Goal: Navigation & Orientation: Find specific page/section

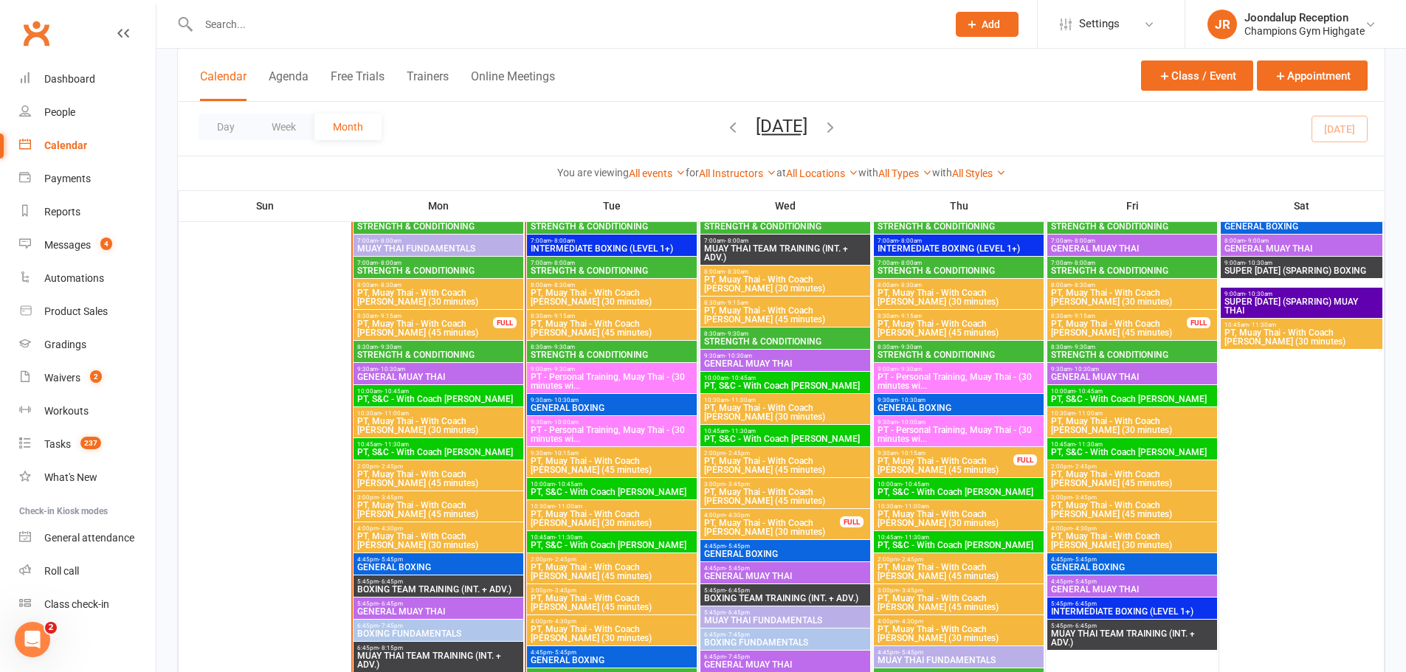
scroll to position [1326, 0]
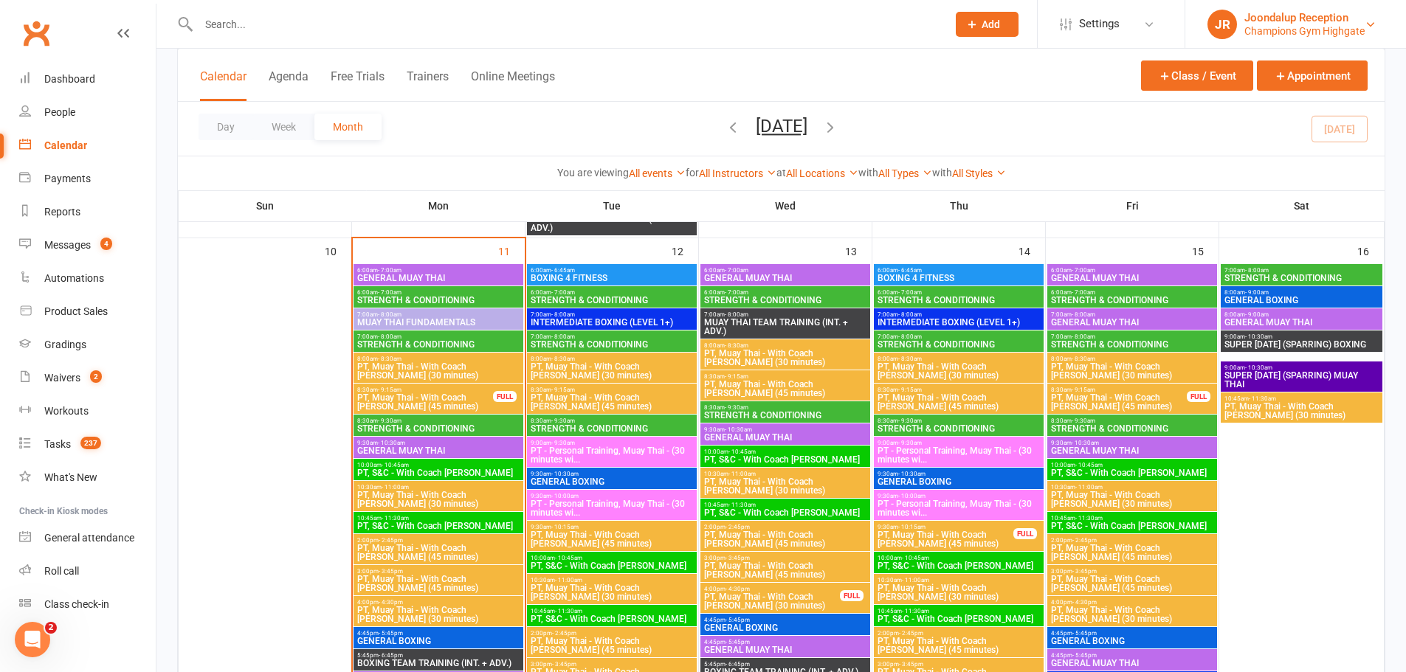
click at [1308, 13] on div "Joondalup Reception" at bounding box center [1304, 17] width 120 height 13
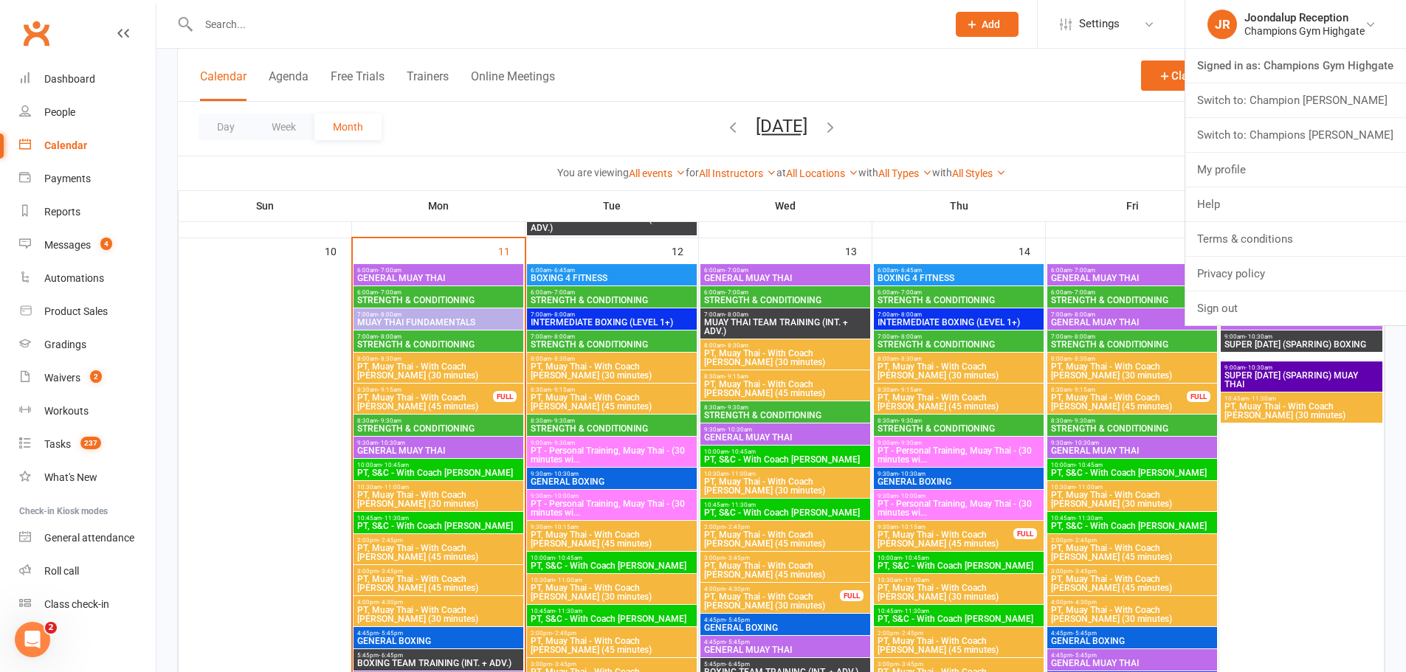
drag, startPoint x: 1317, startPoint y: 135, endPoint x: 1302, endPoint y: 134, distance: 14.8
click at [1317, 134] on link "Switch to: Champions Gym Myaree" at bounding box center [1295, 135] width 221 height 34
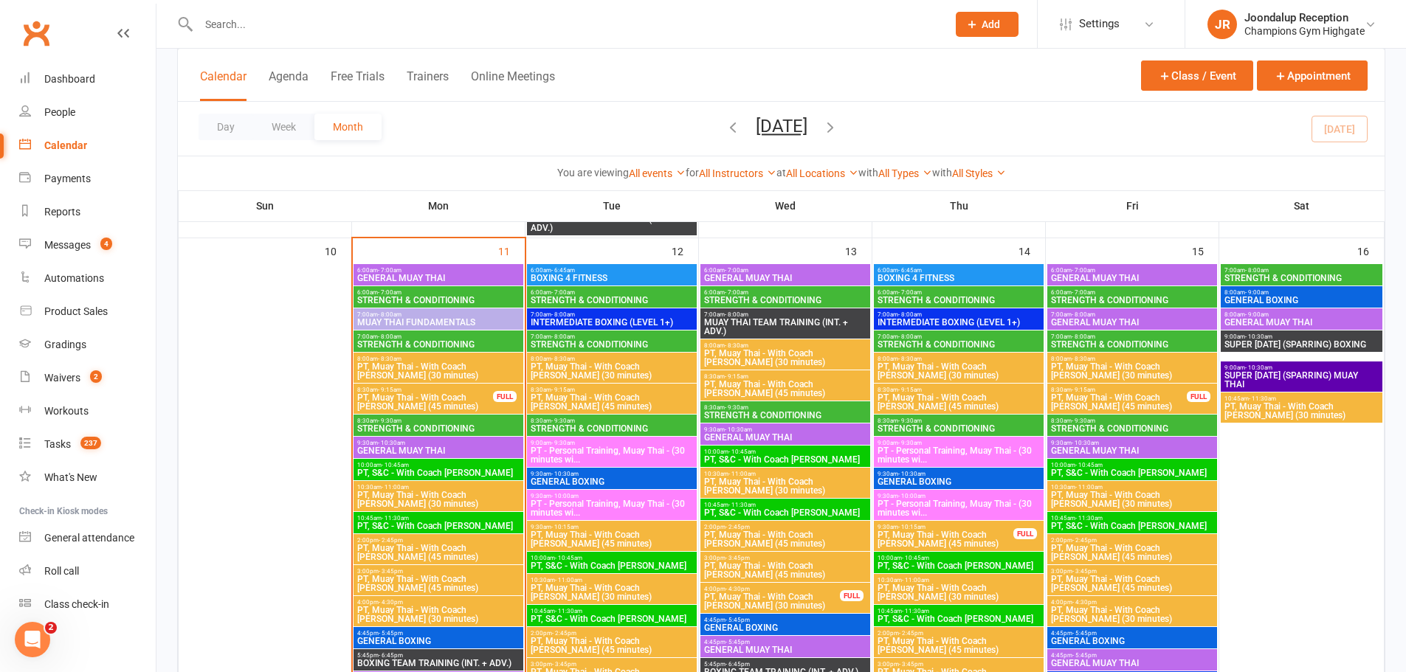
scroll to position [1367, 0]
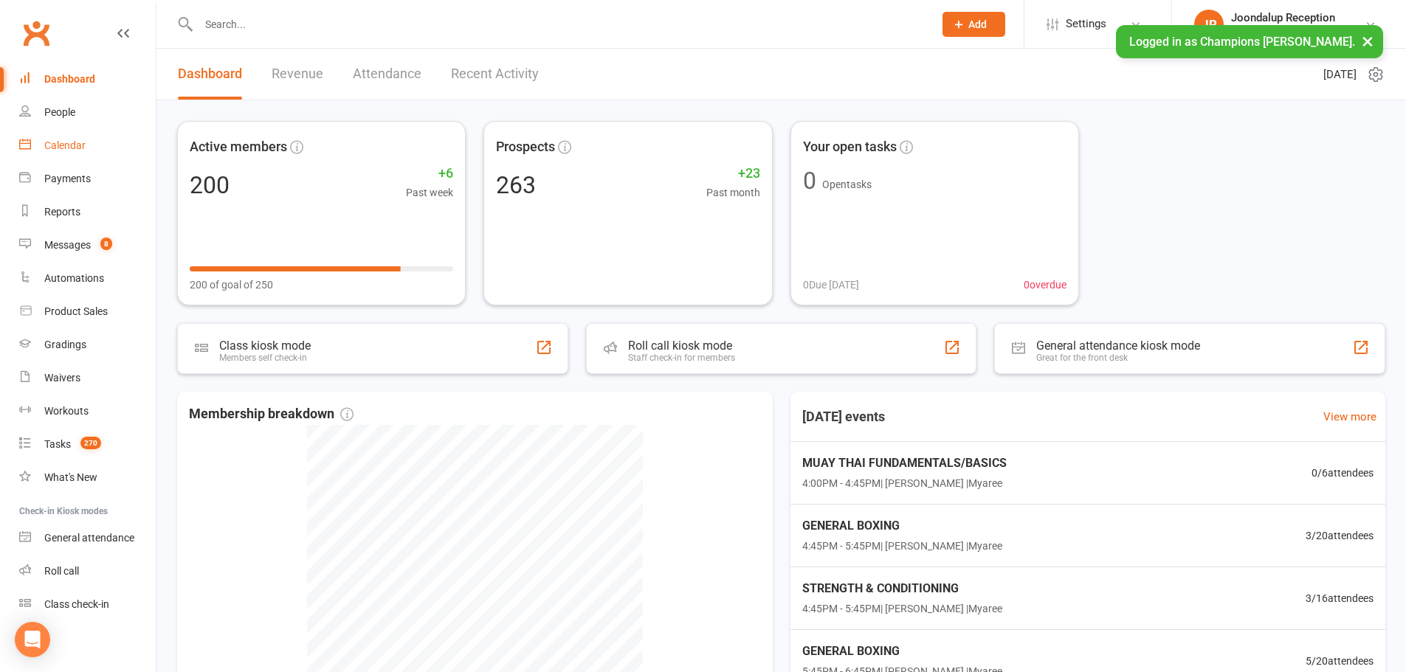
click at [89, 139] on link "Calendar" at bounding box center [87, 145] width 137 height 33
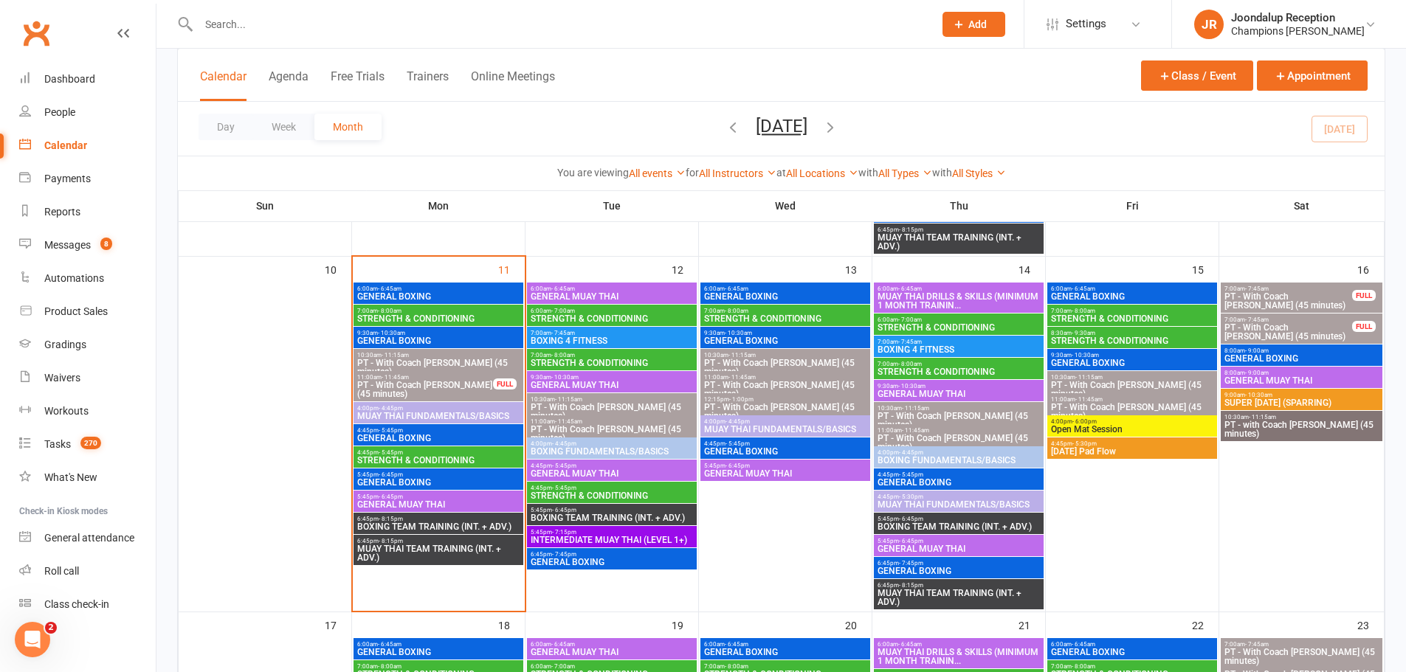
scroll to position [738, 0]
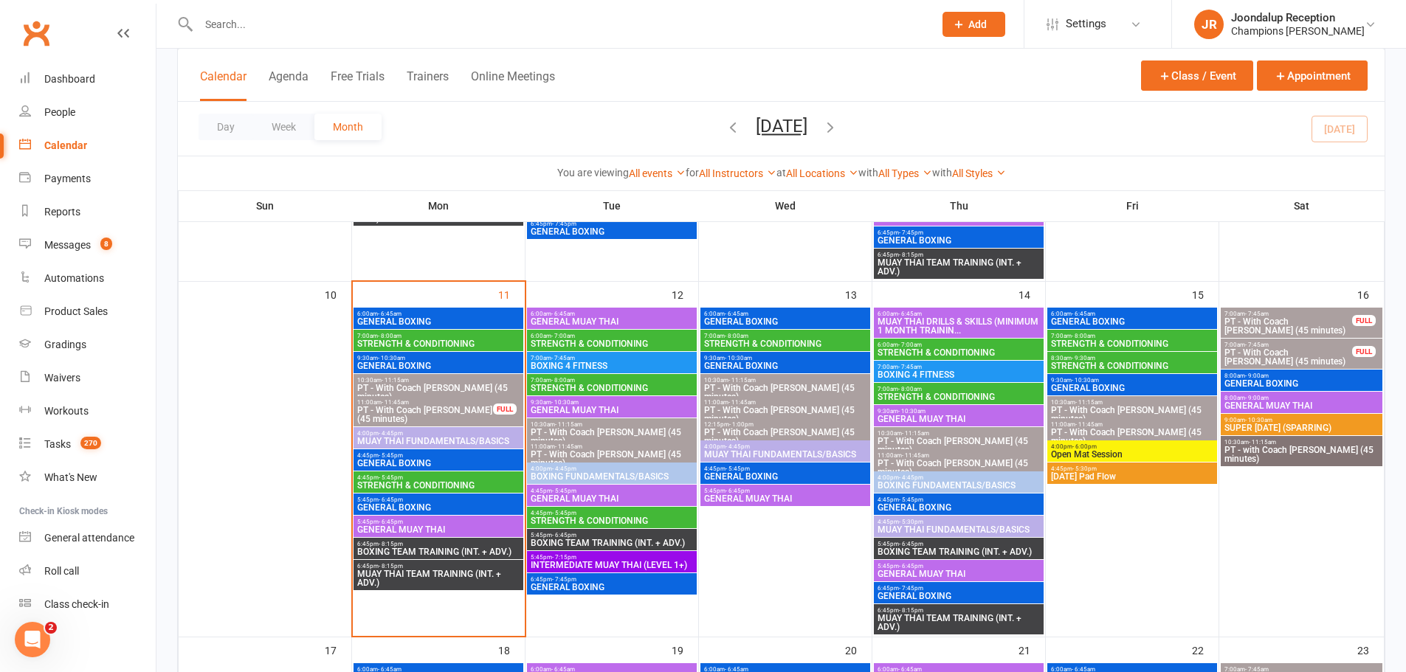
click at [937, 313] on span "6:00am - 6:45am" at bounding box center [959, 314] width 164 height 7
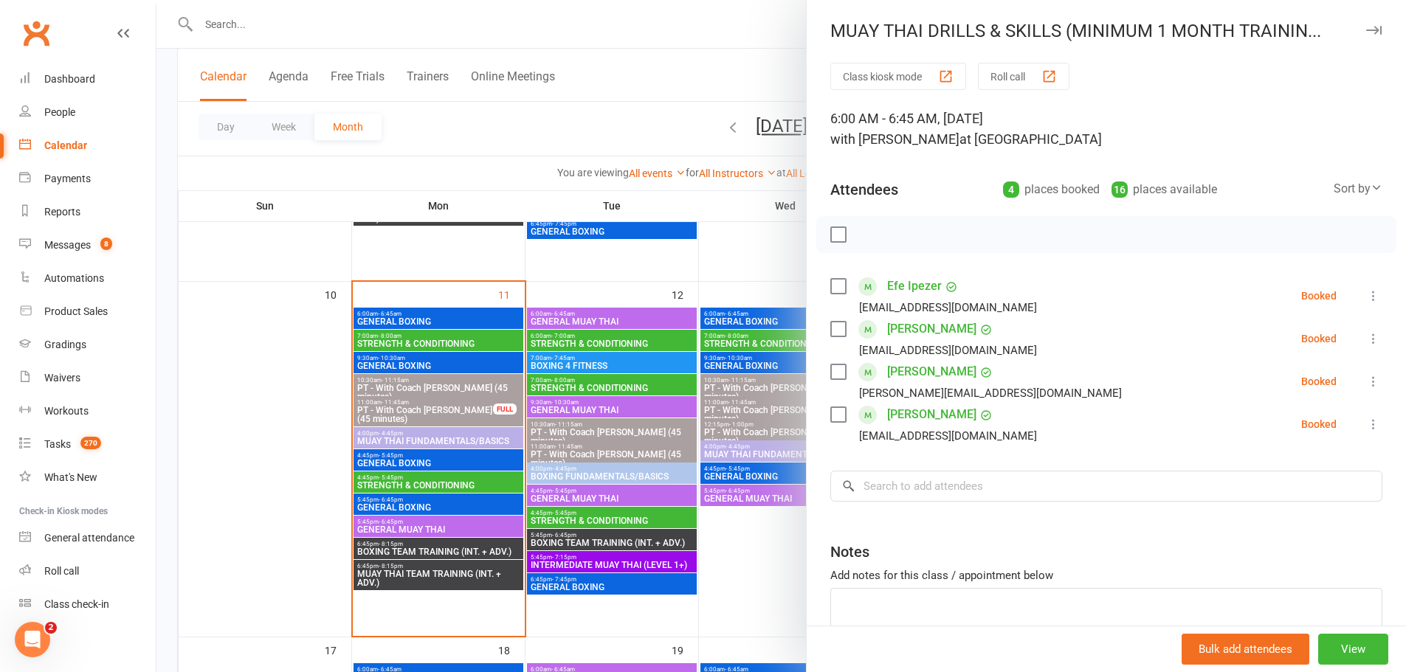
click at [728, 287] on div at bounding box center [781, 336] width 1250 height 672
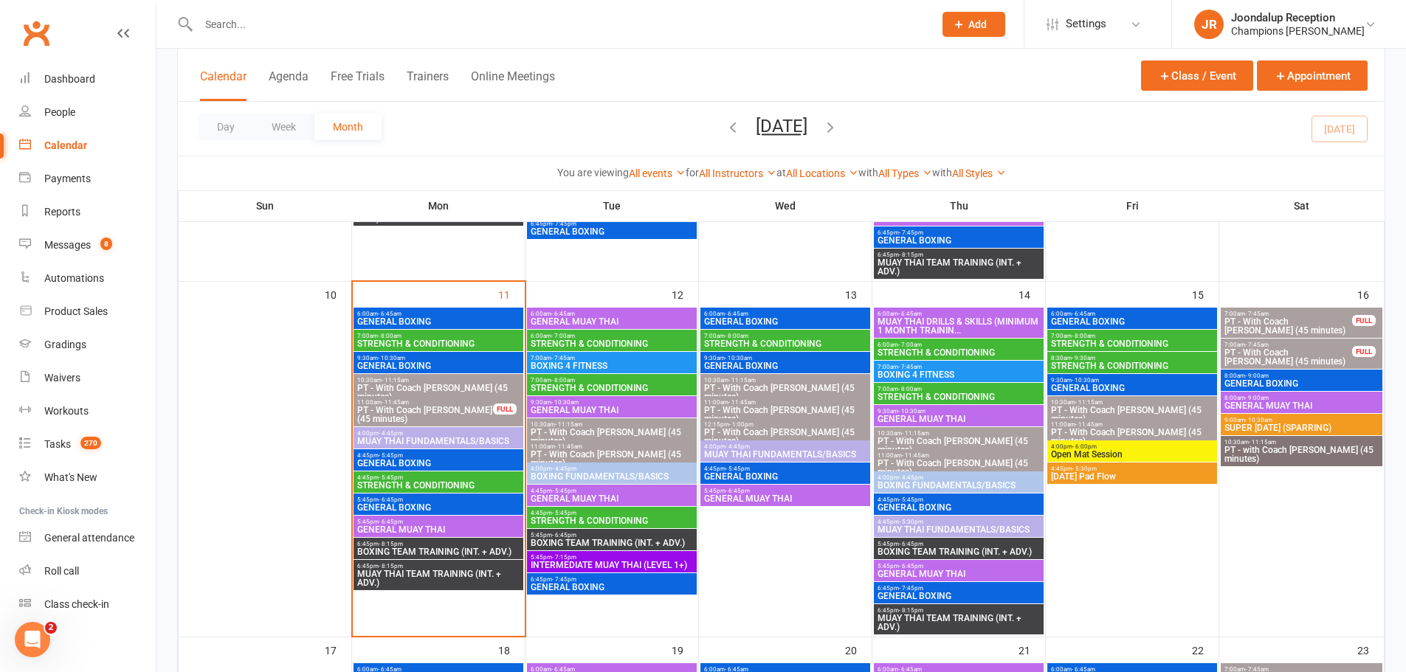
click at [251, 41] on div at bounding box center [550, 24] width 746 height 48
click at [230, 26] on input "text" at bounding box center [558, 24] width 729 height 21
click at [334, 18] on input "text" at bounding box center [558, 24] width 729 height 21
click at [230, 28] on input "text" at bounding box center [558, 24] width 729 height 21
click at [1299, 7] on li "JR Joondalup Reception Champions Gym Myaree Signed in as: Champions Gym Myaree …" at bounding box center [1288, 24] width 235 height 48
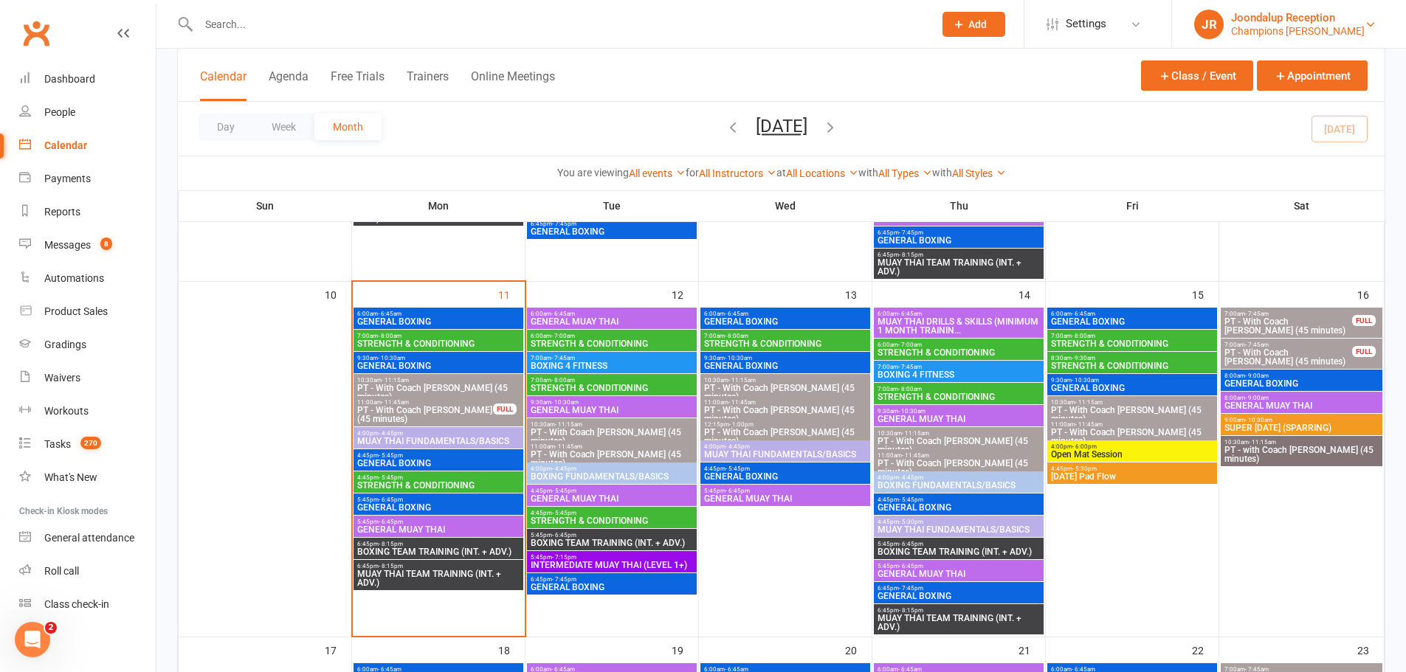
click at [1286, 26] on div "Champions [PERSON_NAME]" at bounding box center [1298, 30] width 134 height 13
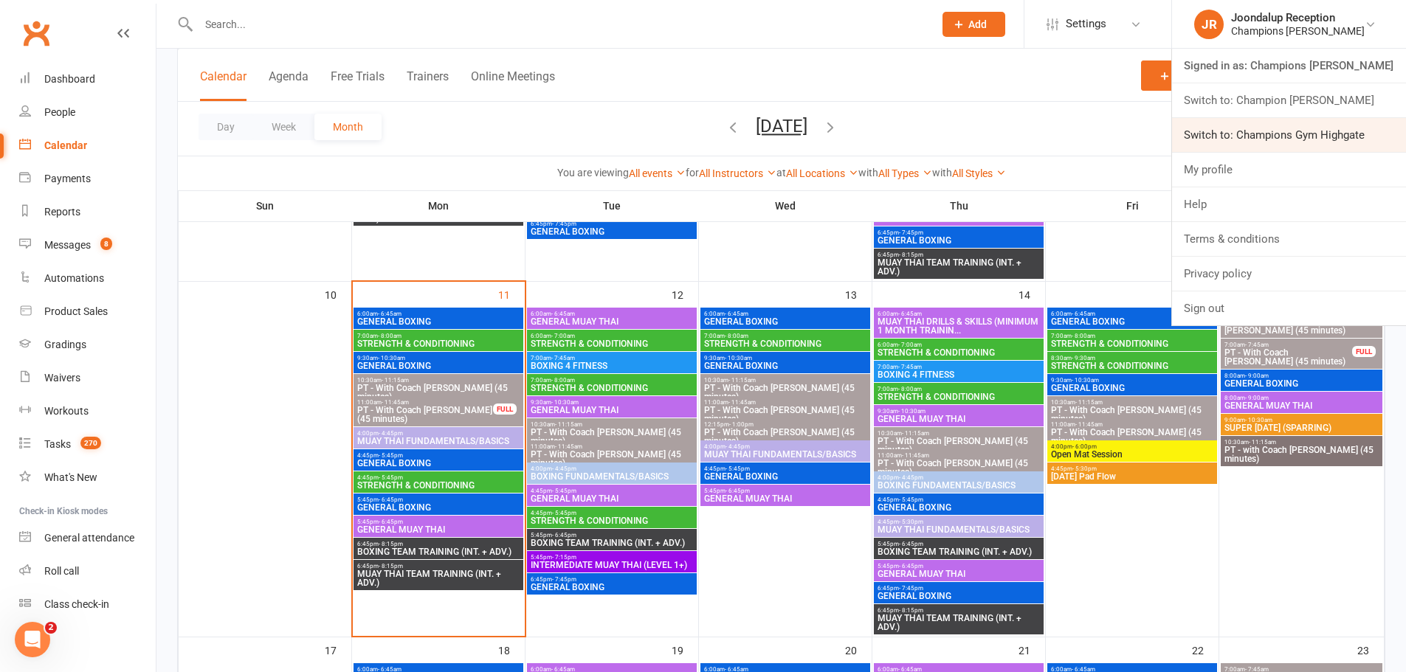
click at [1283, 131] on link "Switch to: Champions Gym Highgate" at bounding box center [1289, 135] width 234 height 34
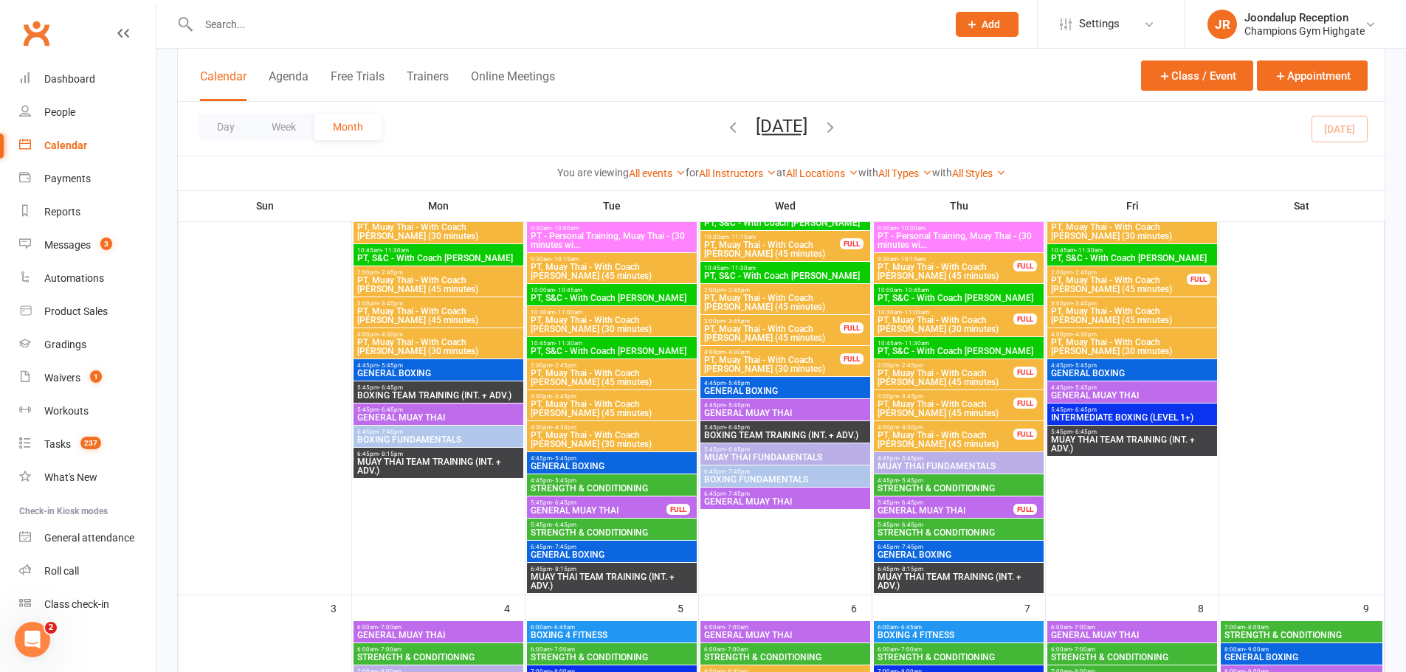
scroll to position [369, 0]
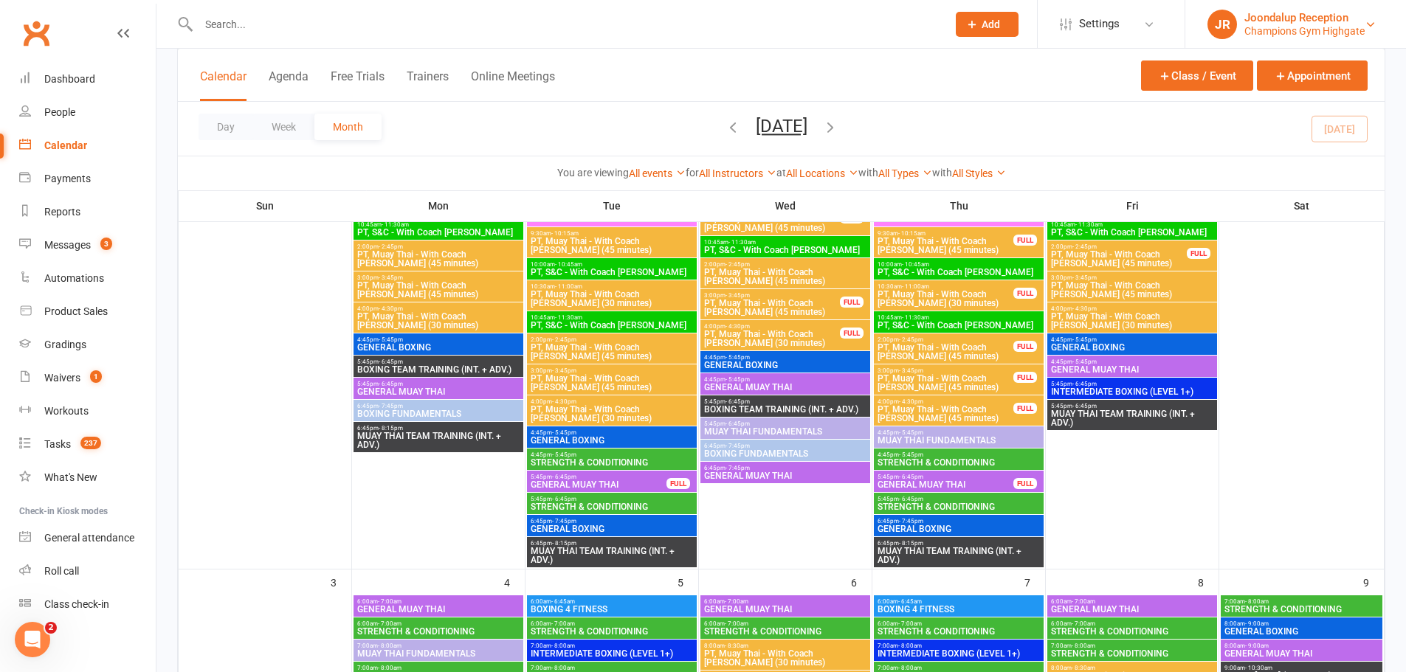
click at [1312, 32] on div "Champions Gym Highgate" at bounding box center [1304, 30] width 120 height 13
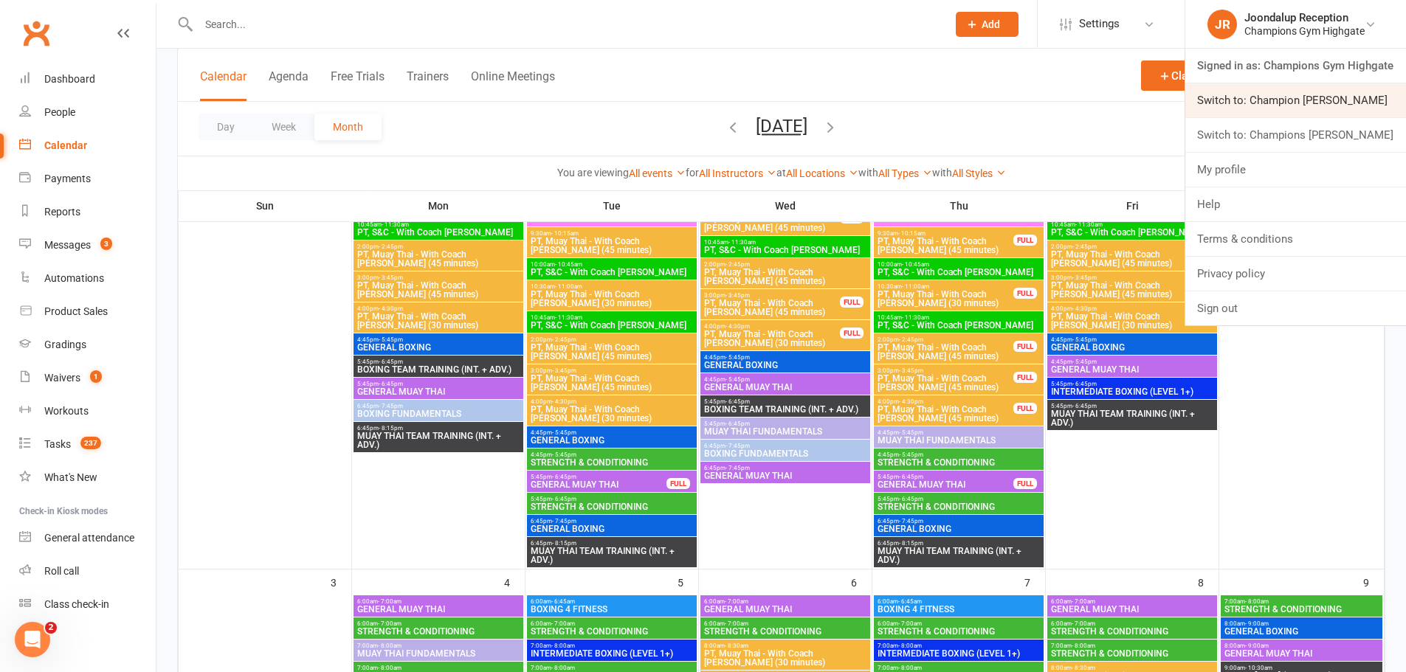
click at [1306, 110] on link "Switch to: Champion [PERSON_NAME]" at bounding box center [1295, 100] width 221 height 34
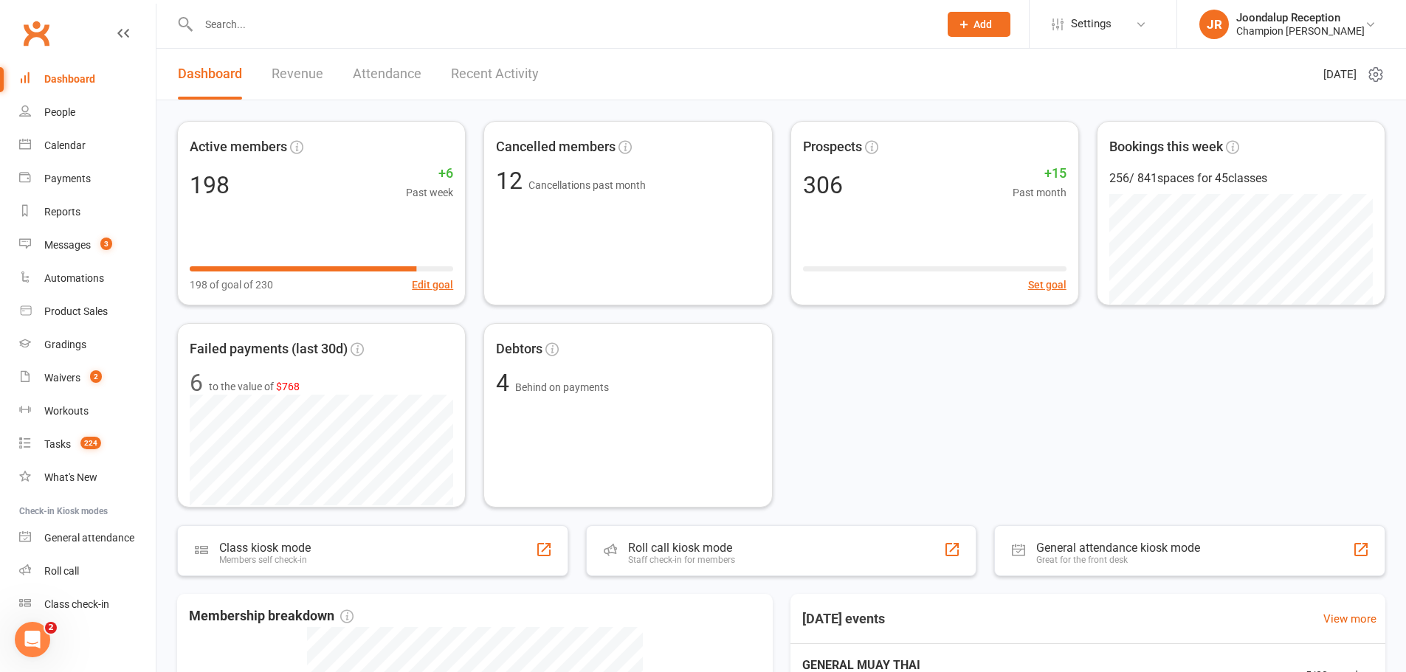
click at [226, 22] on input "text" at bounding box center [561, 24] width 734 height 21
click at [255, 24] on input "text" at bounding box center [561, 24] width 734 height 21
click at [287, 23] on input "text" at bounding box center [561, 24] width 734 height 21
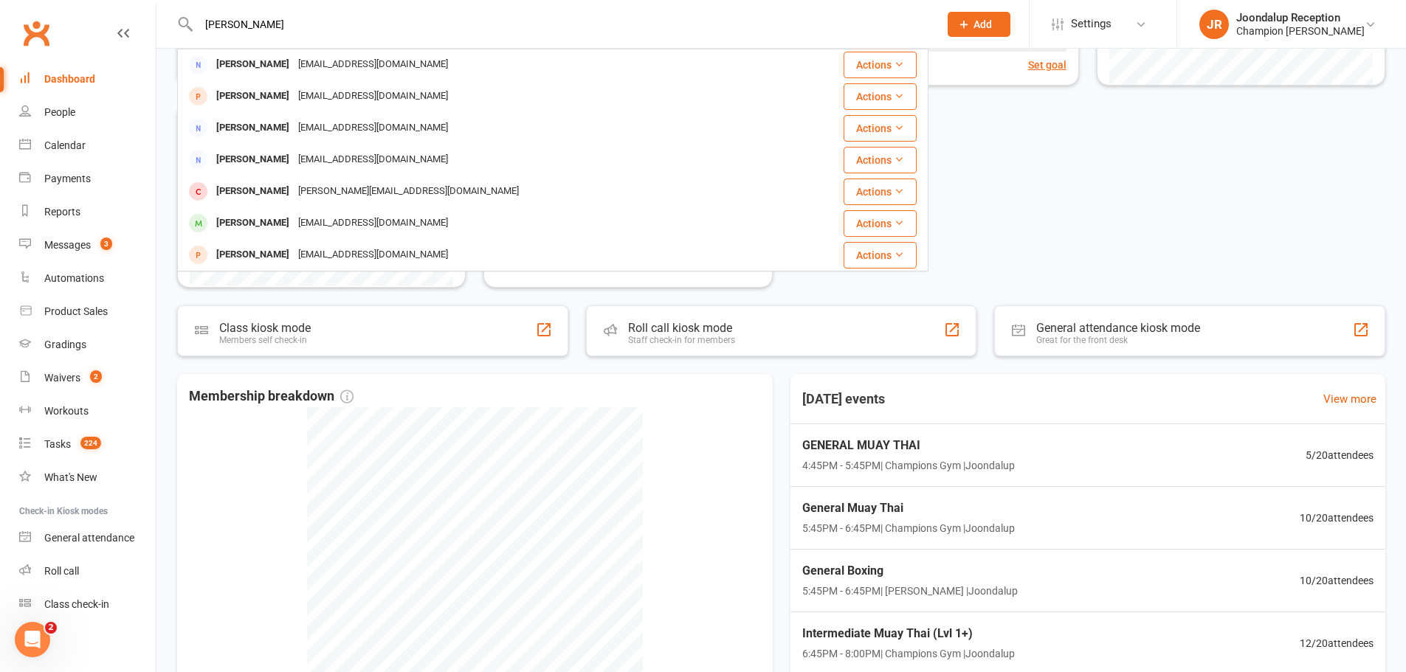
scroll to position [221, 0]
type input "andrew"
click at [1035, 179] on div "Active members 198 +6 Past week 198 of goal of 230 Edit goal Cancelled members …" at bounding box center [781, 93] width 1208 height 387
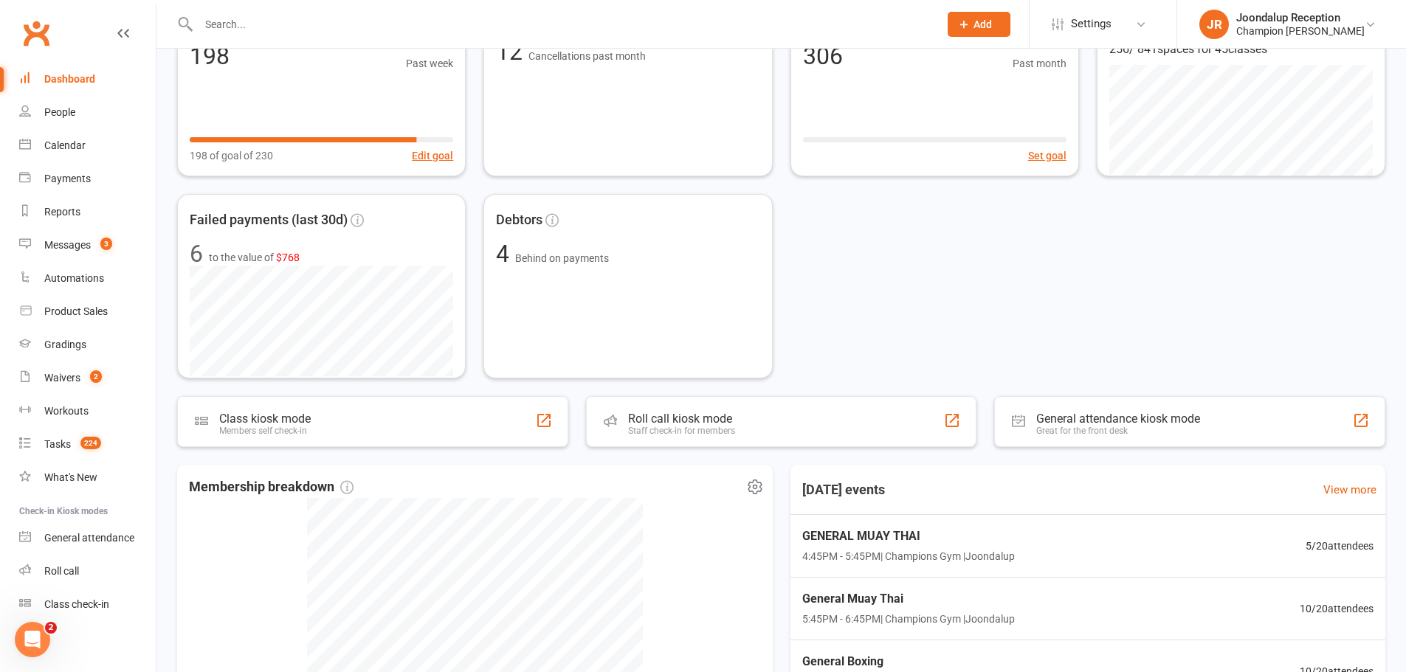
scroll to position [0, 0]
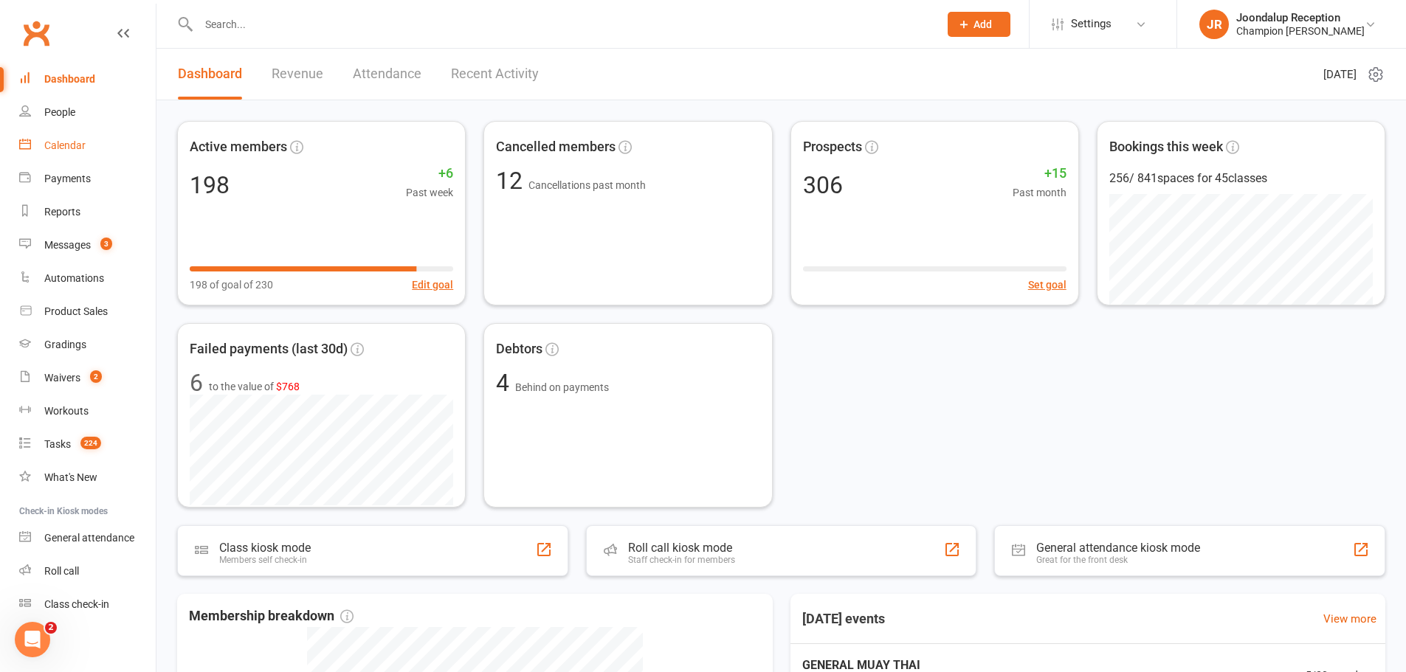
click at [81, 146] on div "Calendar" at bounding box center [64, 145] width 41 height 12
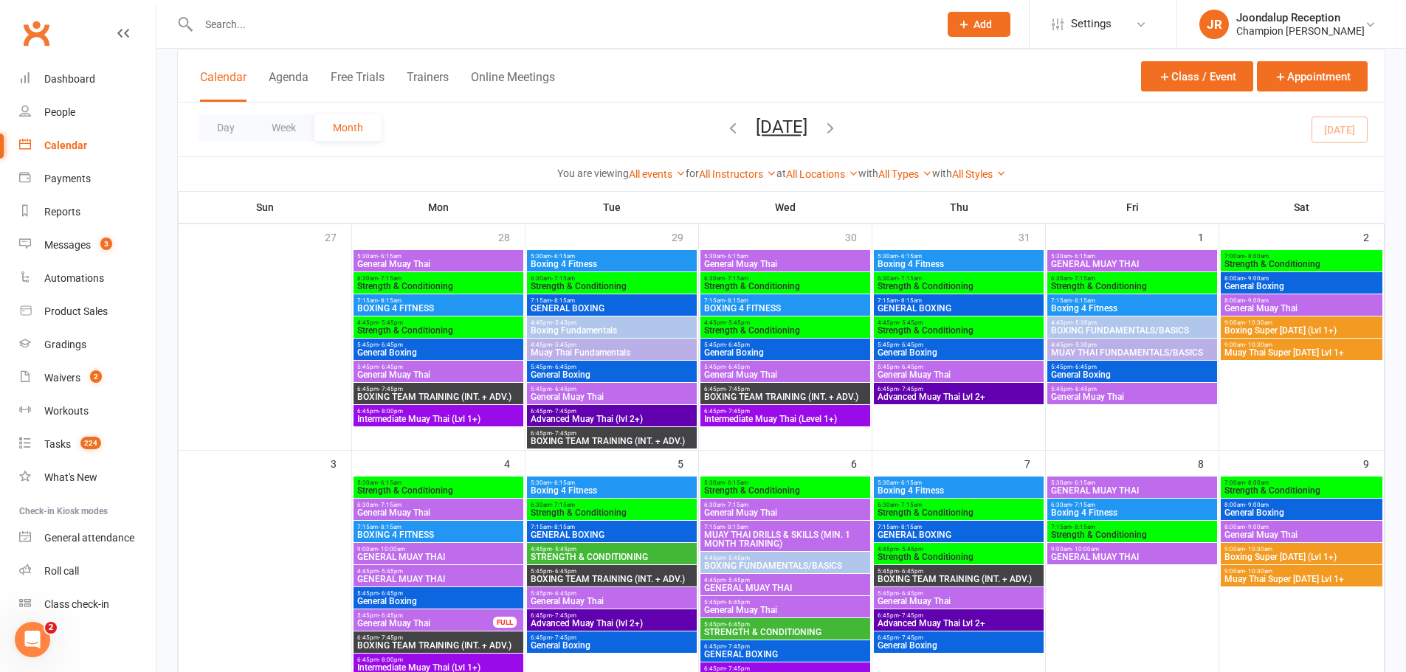
scroll to position [221, 0]
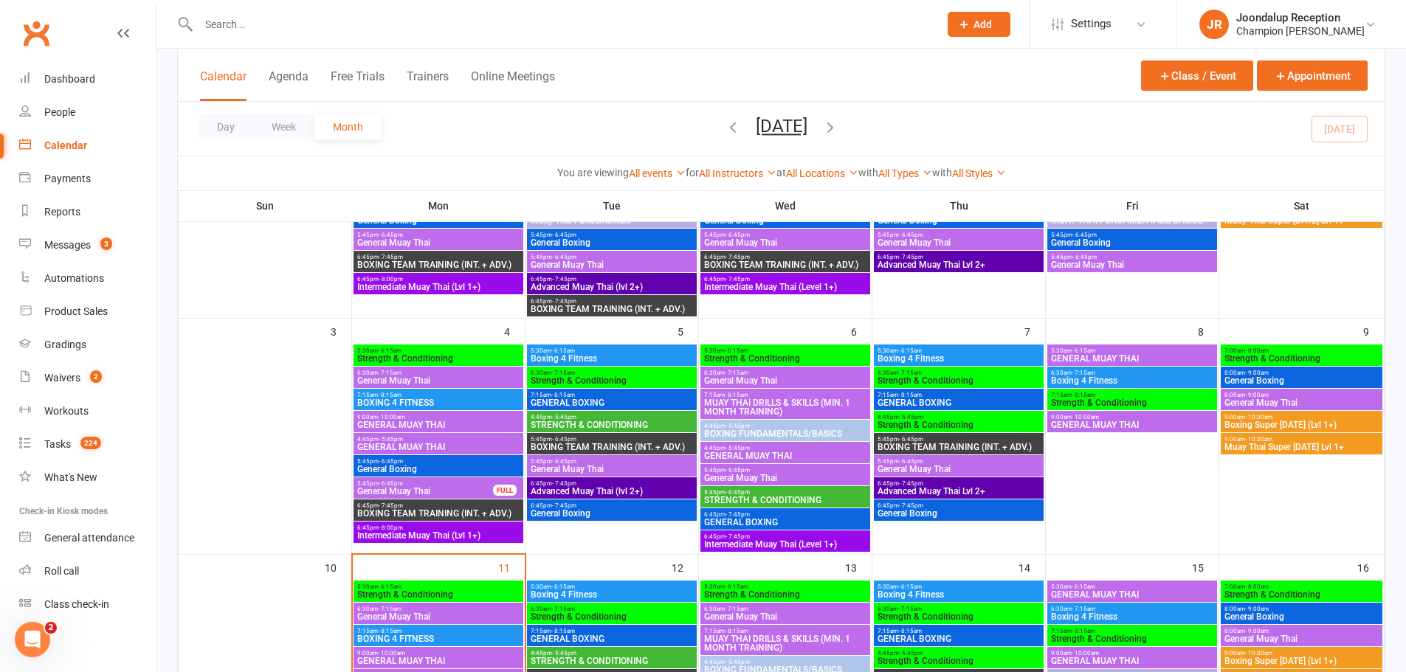
click at [419, 441] on span "4:45pm - 5:45pm" at bounding box center [438, 439] width 164 height 7
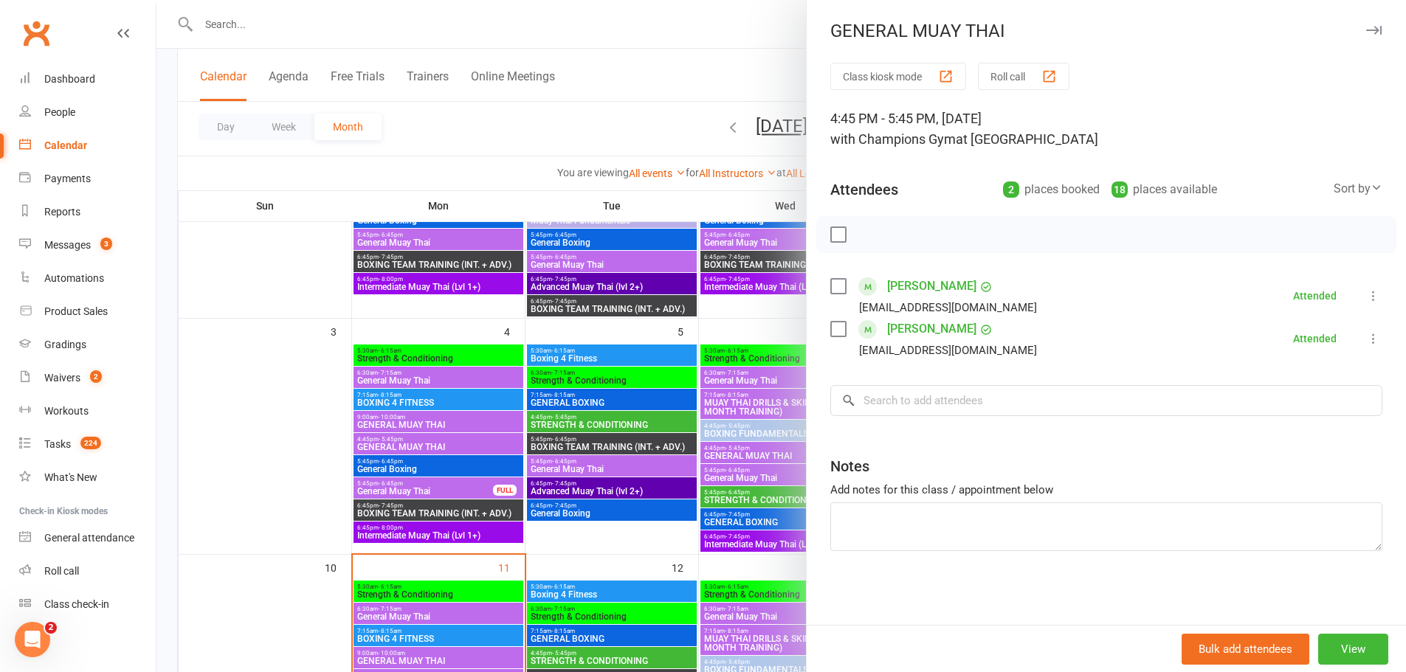
click at [410, 449] on div at bounding box center [781, 336] width 1250 height 672
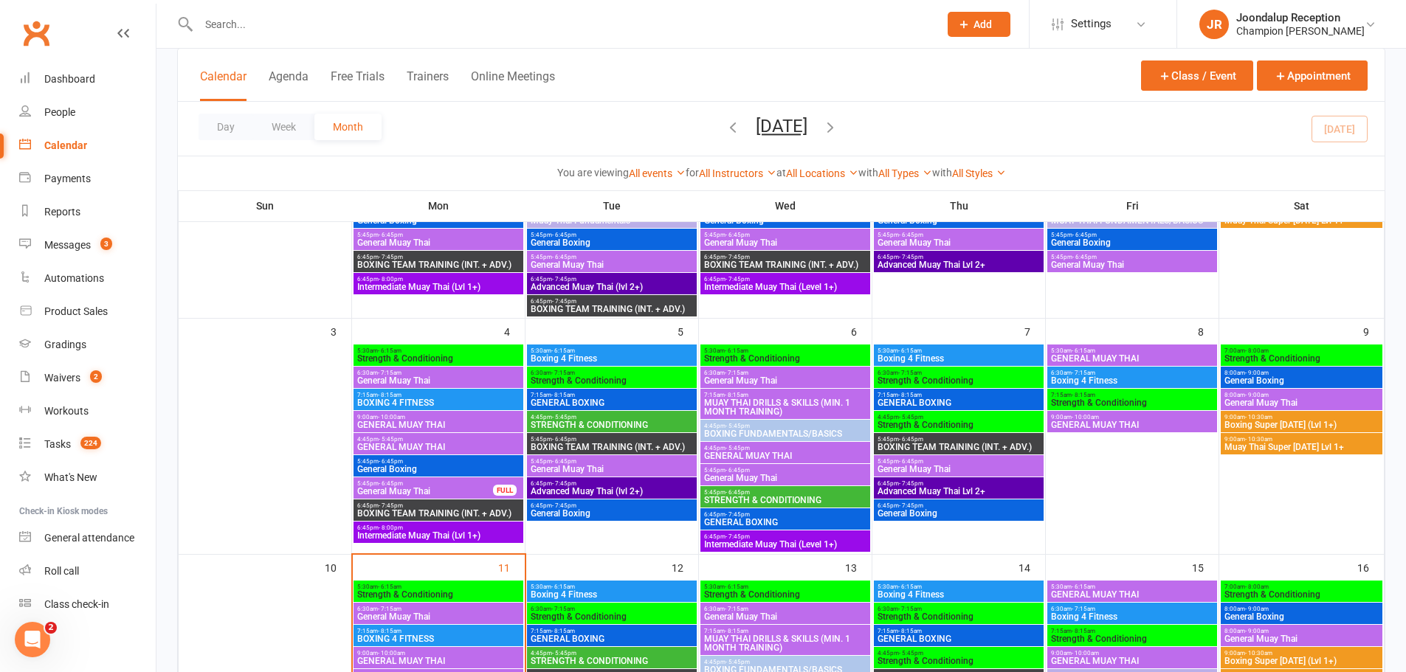
click at [390, 470] on span "General Boxing" at bounding box center [438, 469] width 164 height 9
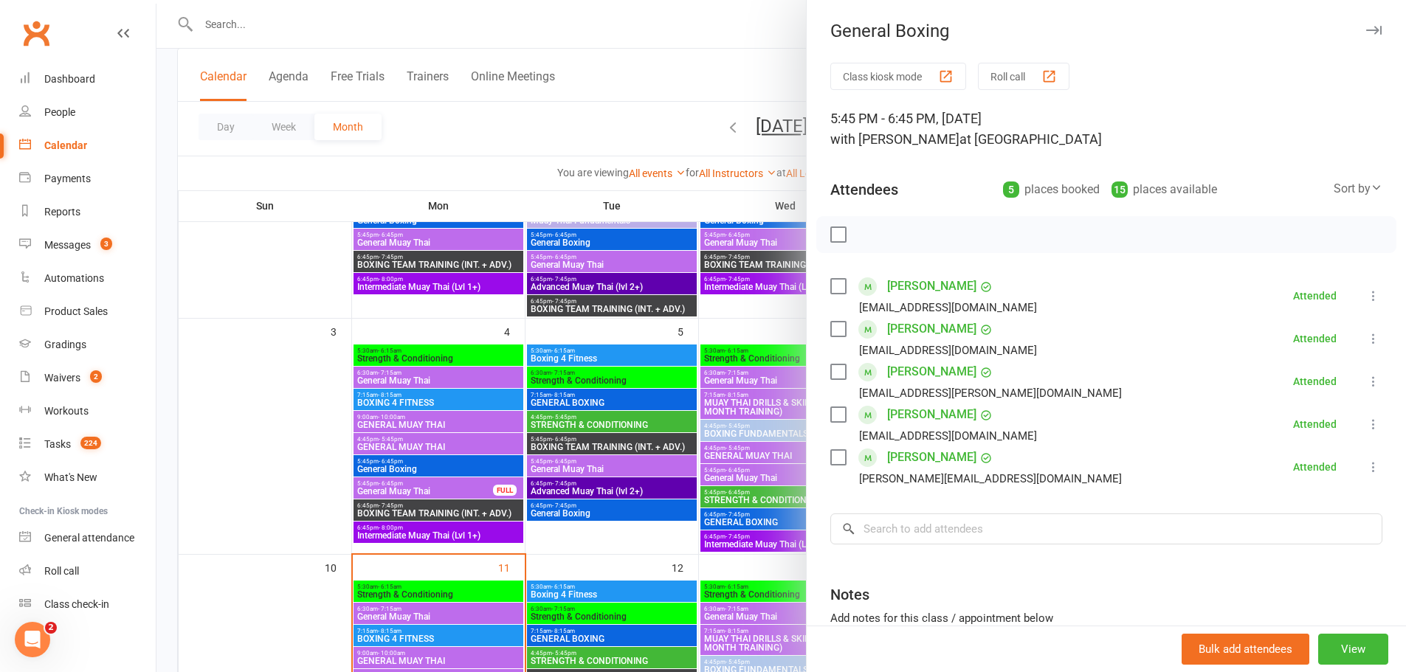
click at [377, 481] on div at bounding box center [781, 336] width 1250 height 672
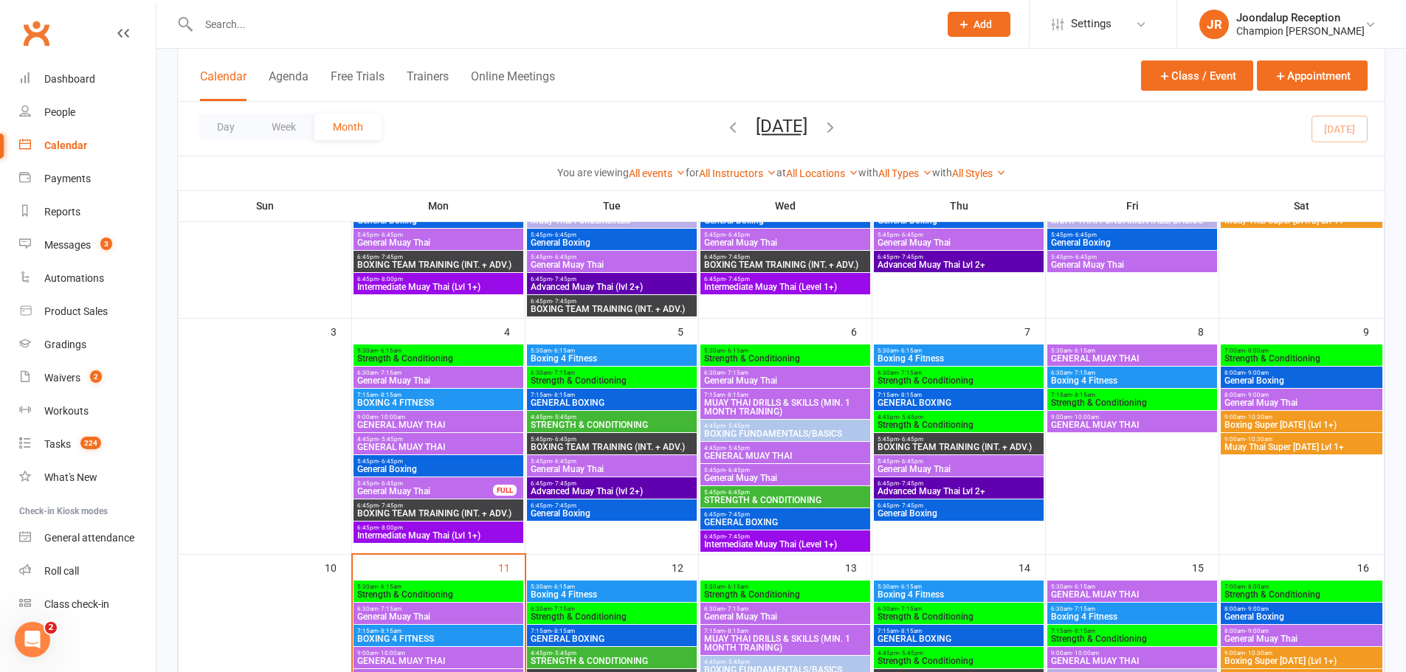
click at [383, 484] on span "- 6:45pm" at bounding box center [391, 483] width 24 height 7
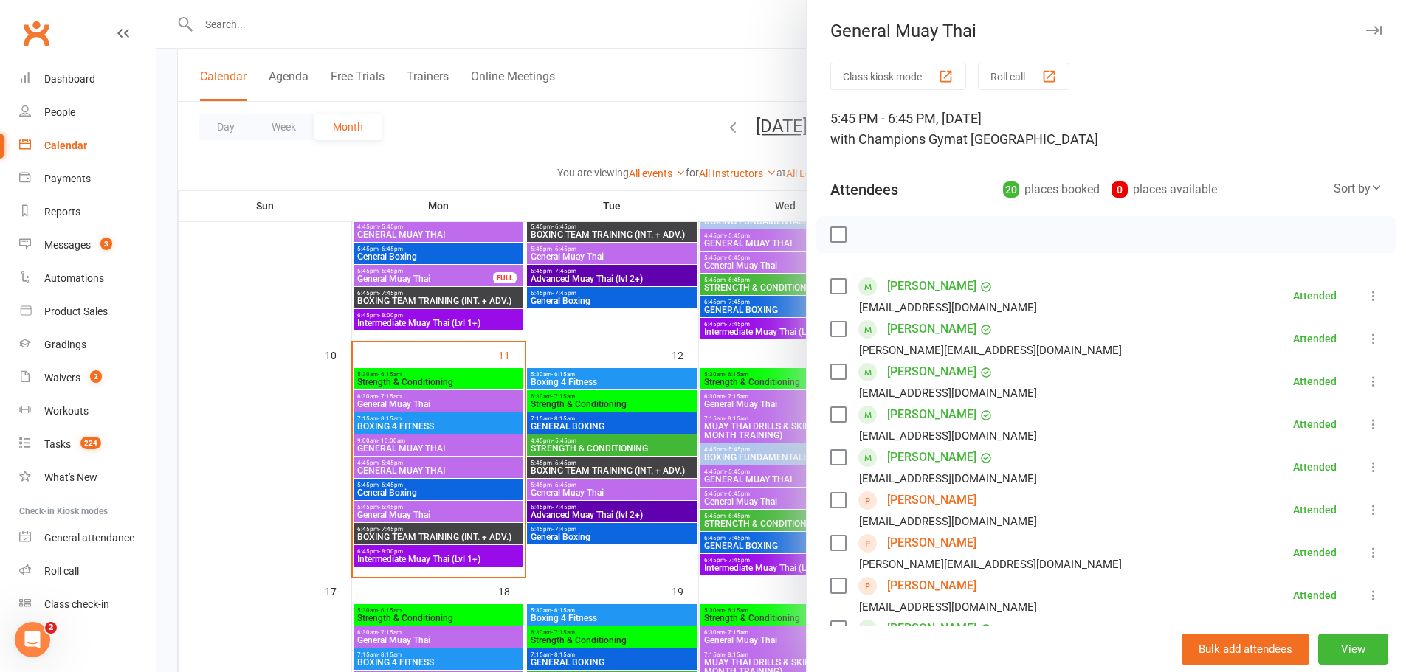
scroll to position [443, 0]
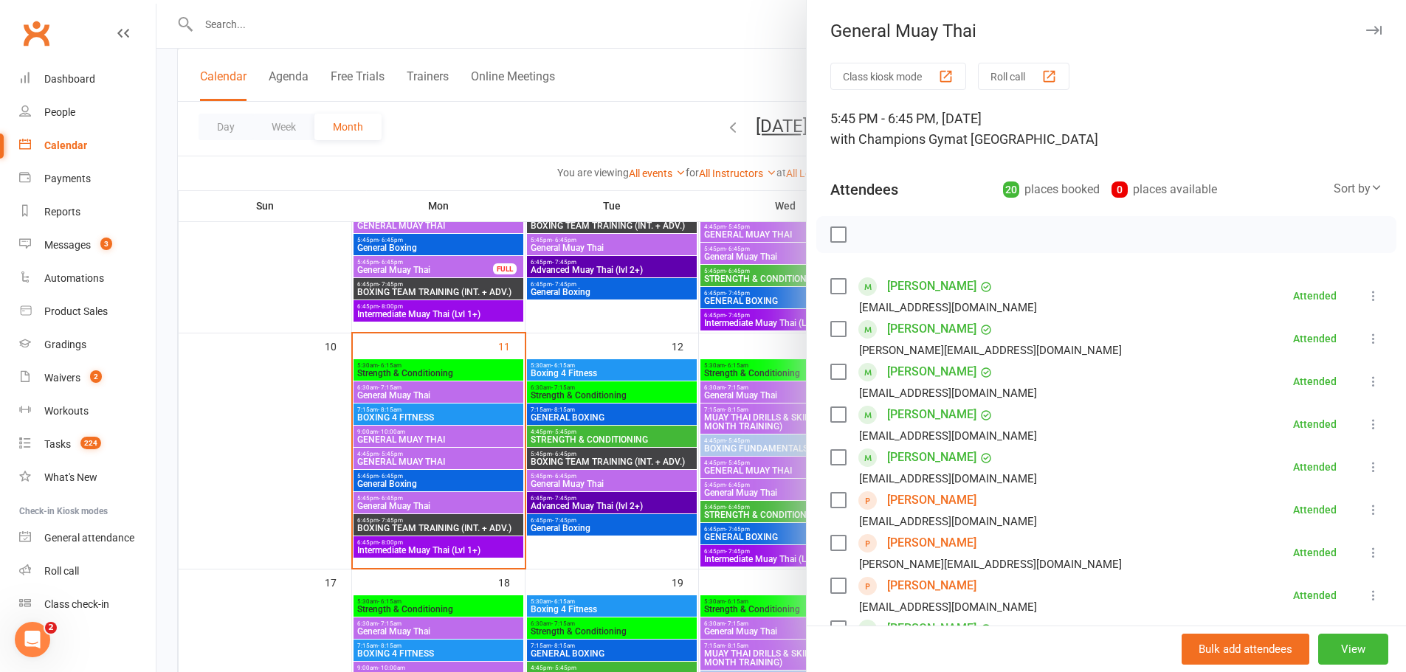
click at [405, 468] on div at bounding box center [781, 336] width 1250 height 672
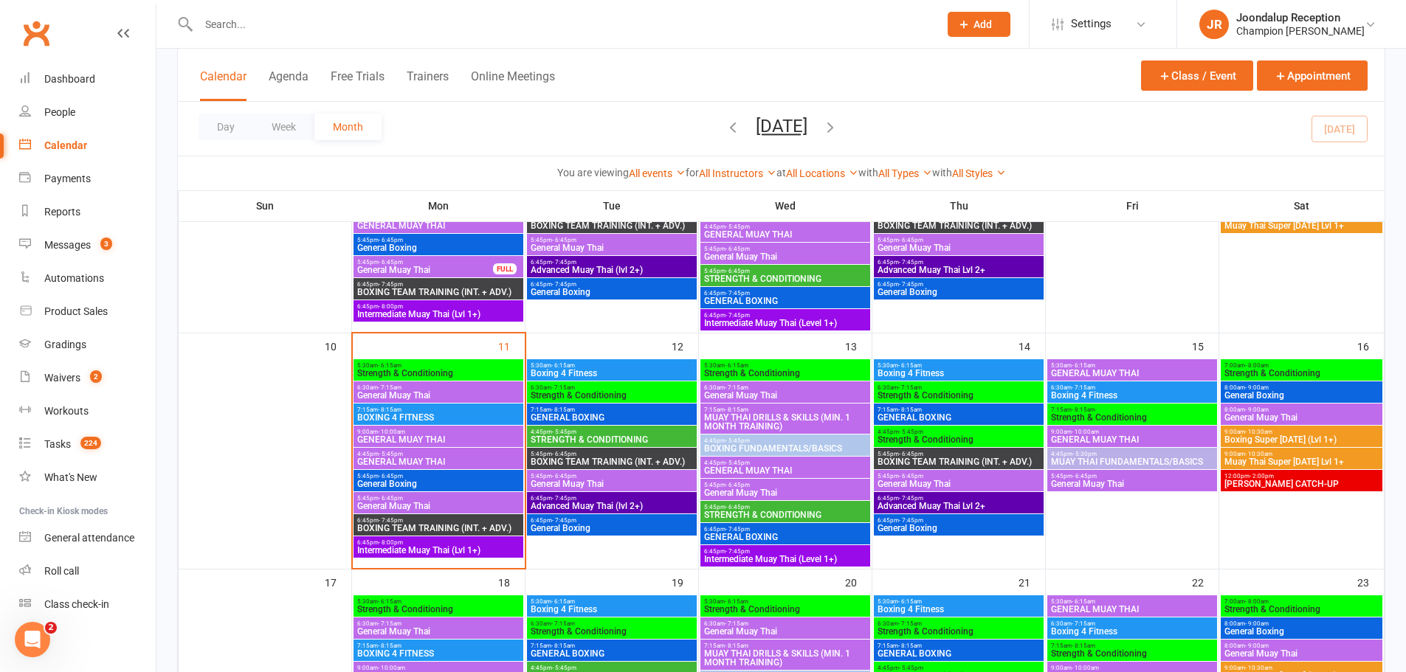
click at [407, 465] on span "GENERAL MUAY THAI" at bounding box center [438, 462] width 164 height 9
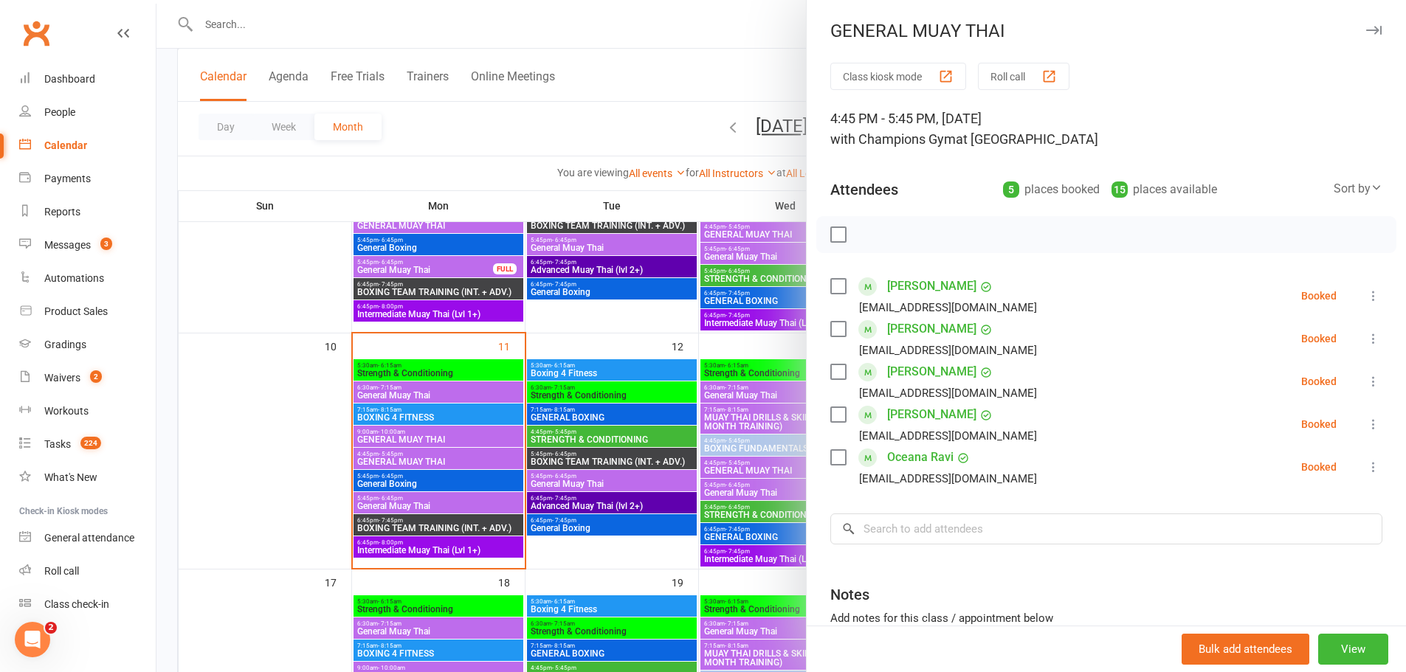
click at [407, 465] on div at bounding box center [781, 336] width 1250 height 672
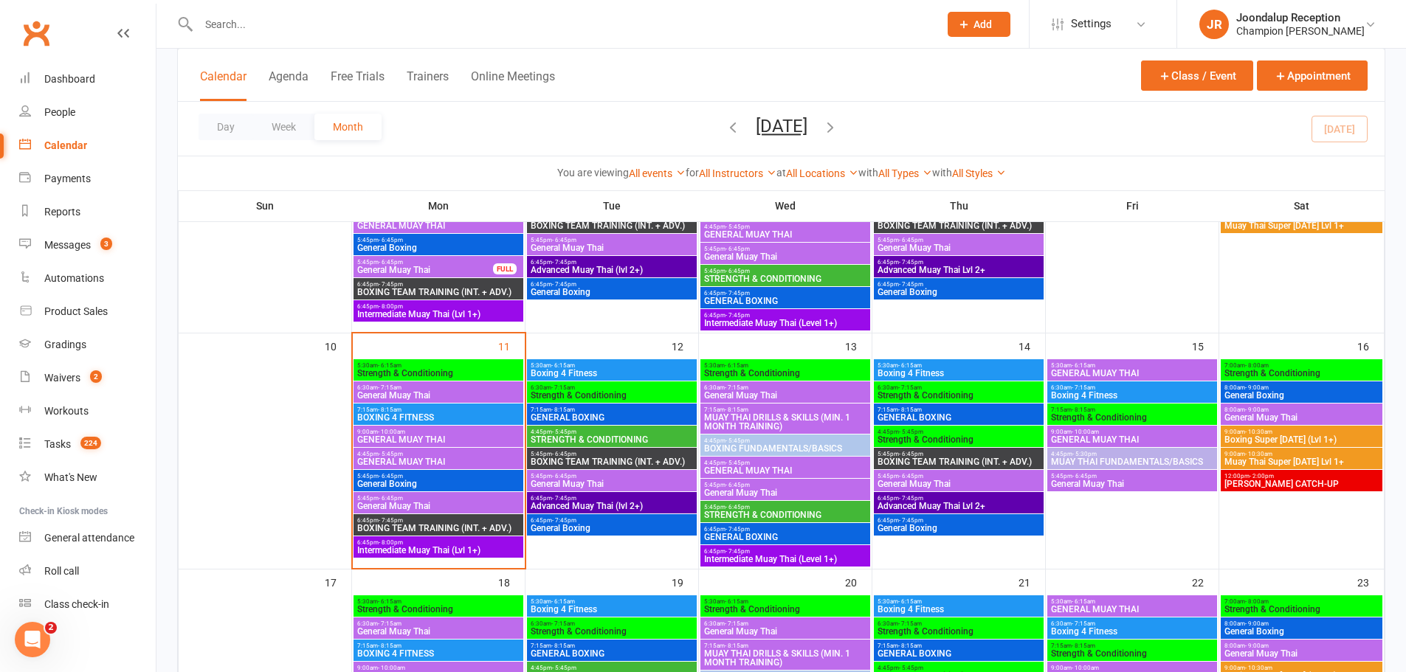
click at [407, 465] on span "GENERAL MUAY THAI" at bounding box center [438, 462] width 164 height 9
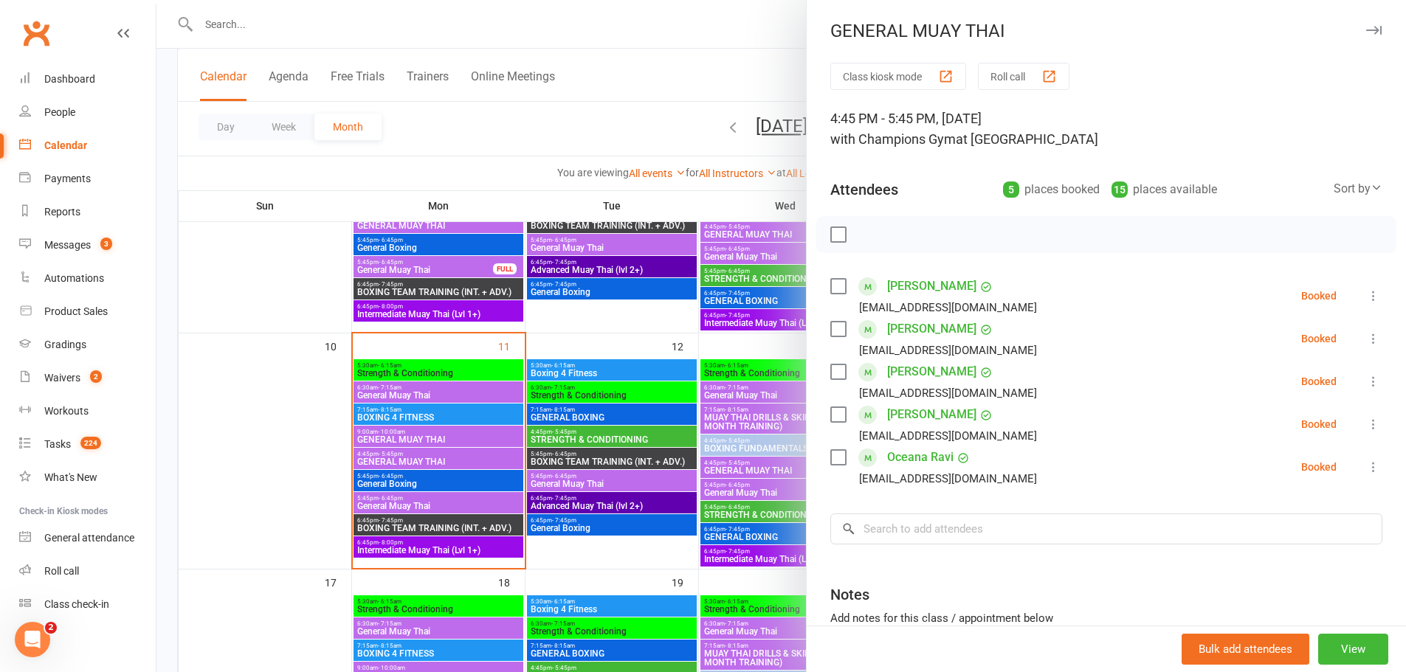
click at [440, 485] on div at bounding box center [781, 336] width 1250 height 672
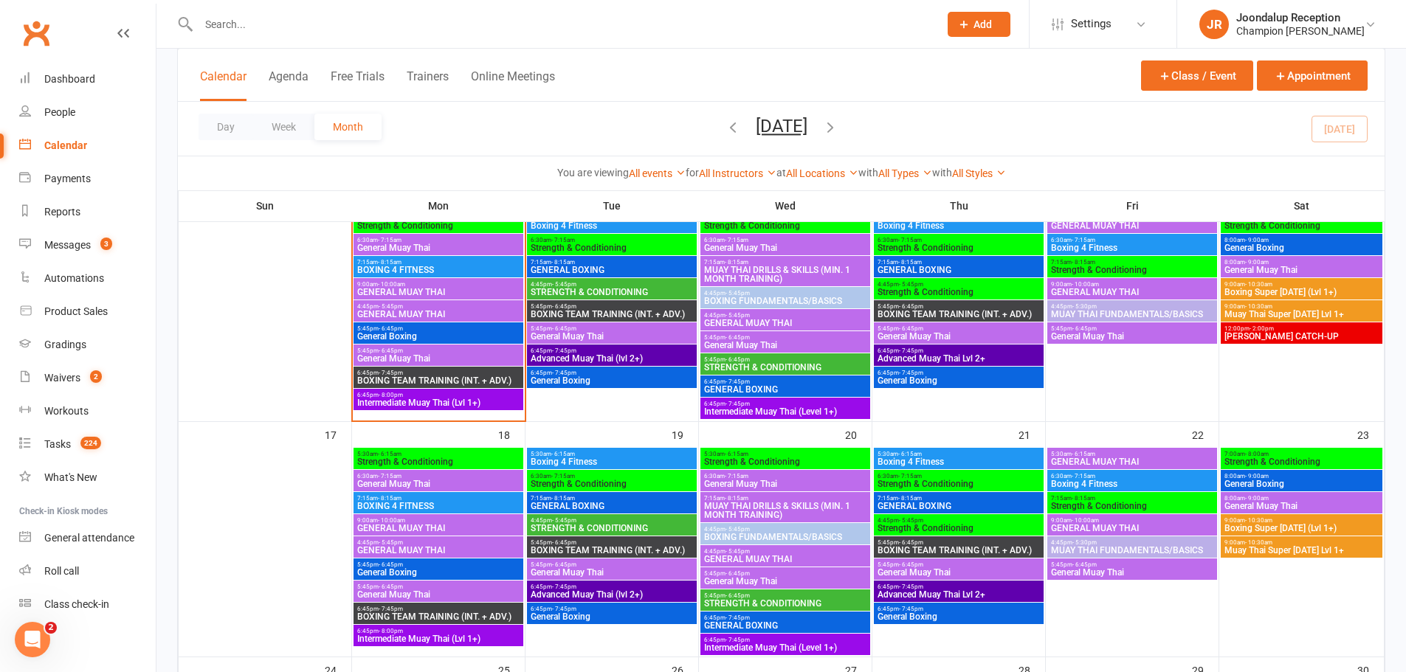
scroll to position [517, 0]
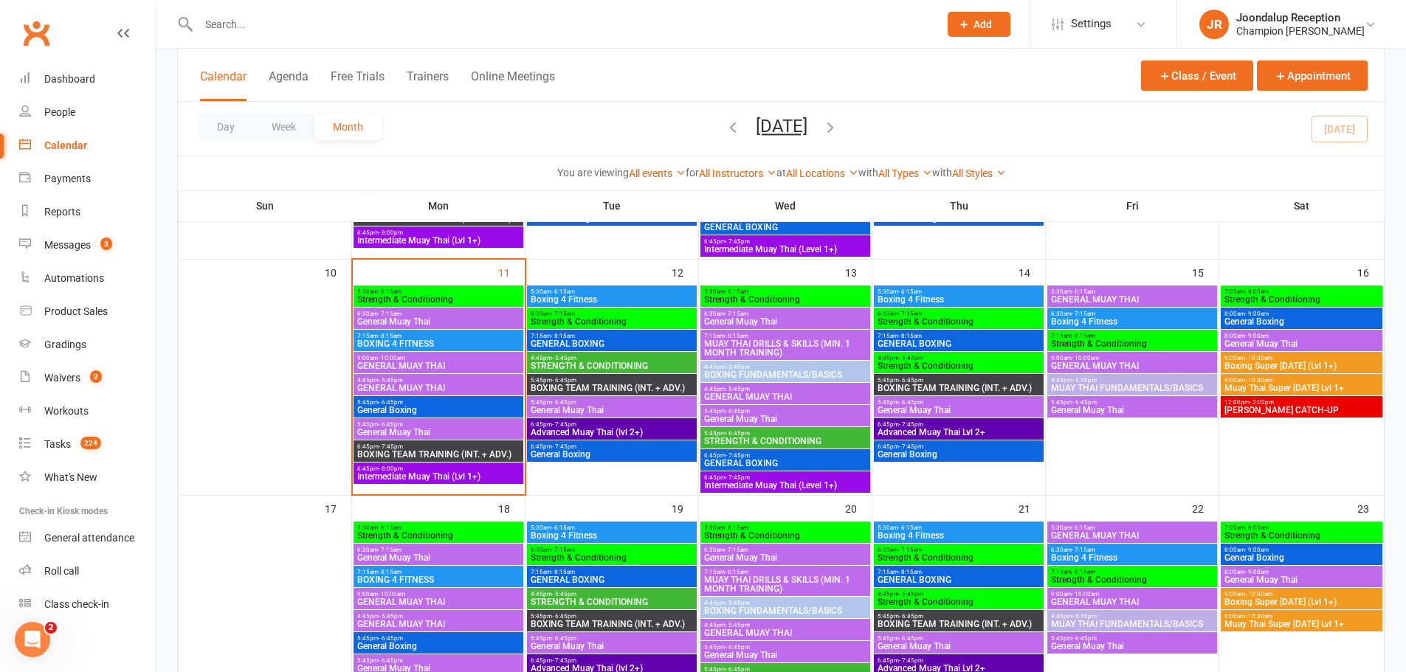
click at [948, 582] on span "GENERAL BOXING" at bounding box center [959, 580] width 164 height 9
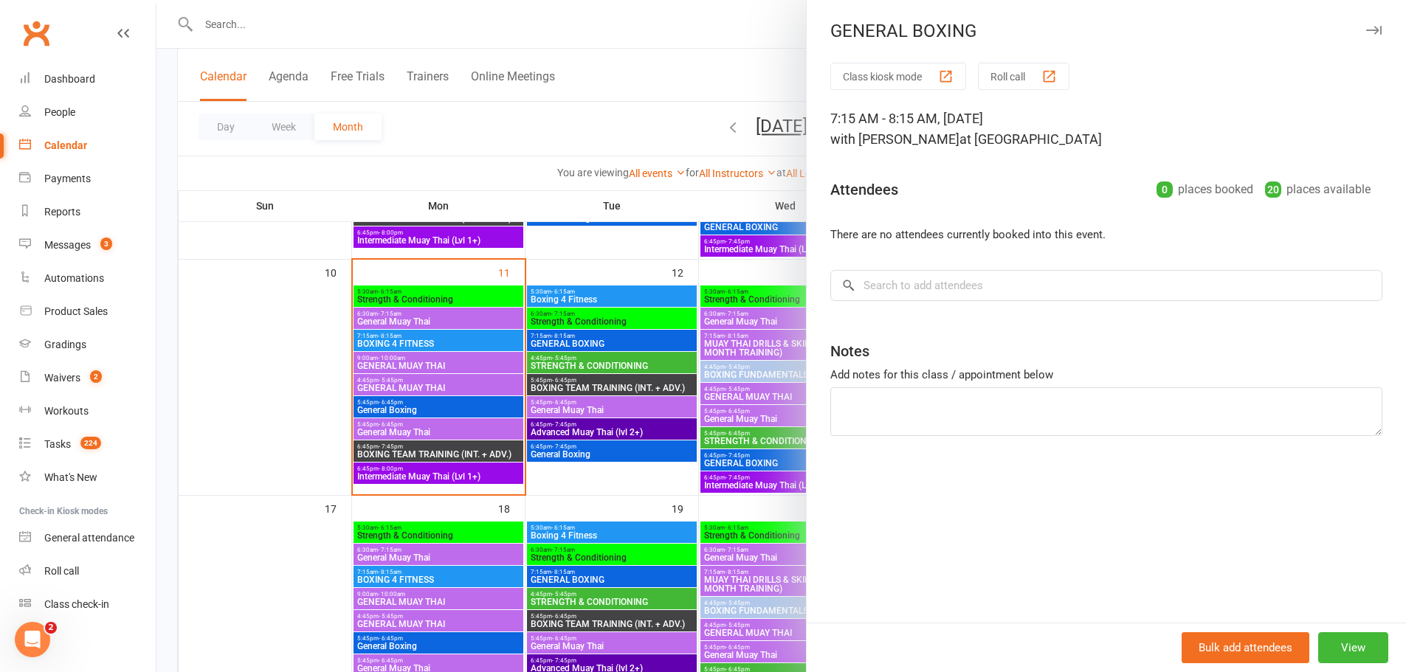
click at [545, 235] on div at bounding box center [781, 336] width 1250 height 672
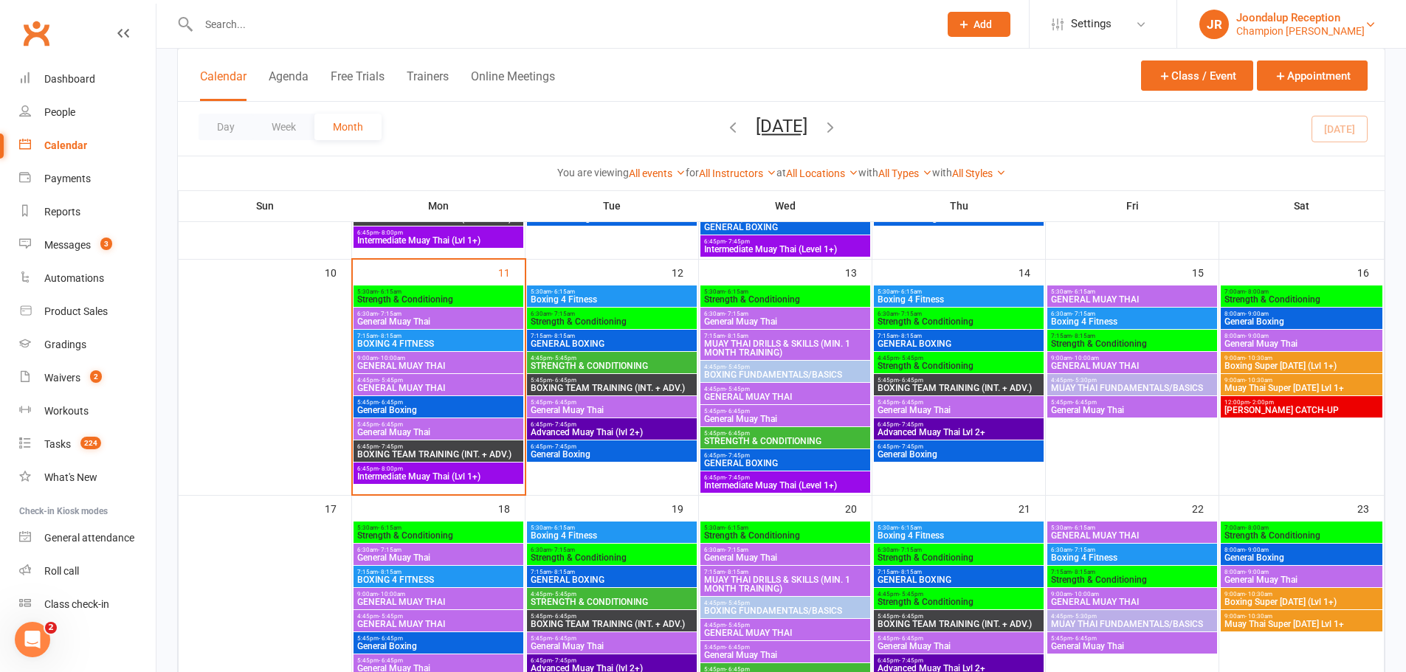
click at [1301, 29] on div "Champion Gym Joondalup" at bounding box center [1300, 30] width 128 height 13
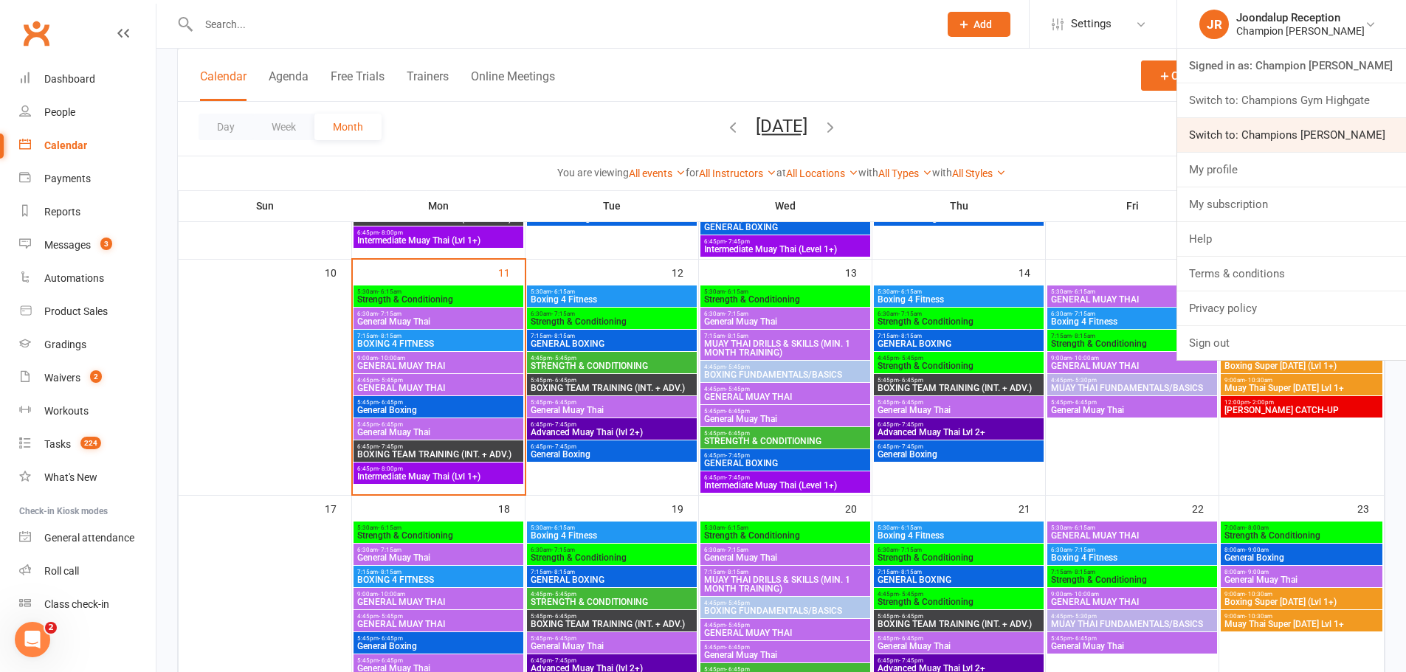
click at [1295, 138] on link "Switch to: Champions Gym Myaree" at bounding box center [1291, 135] width 229 height 34
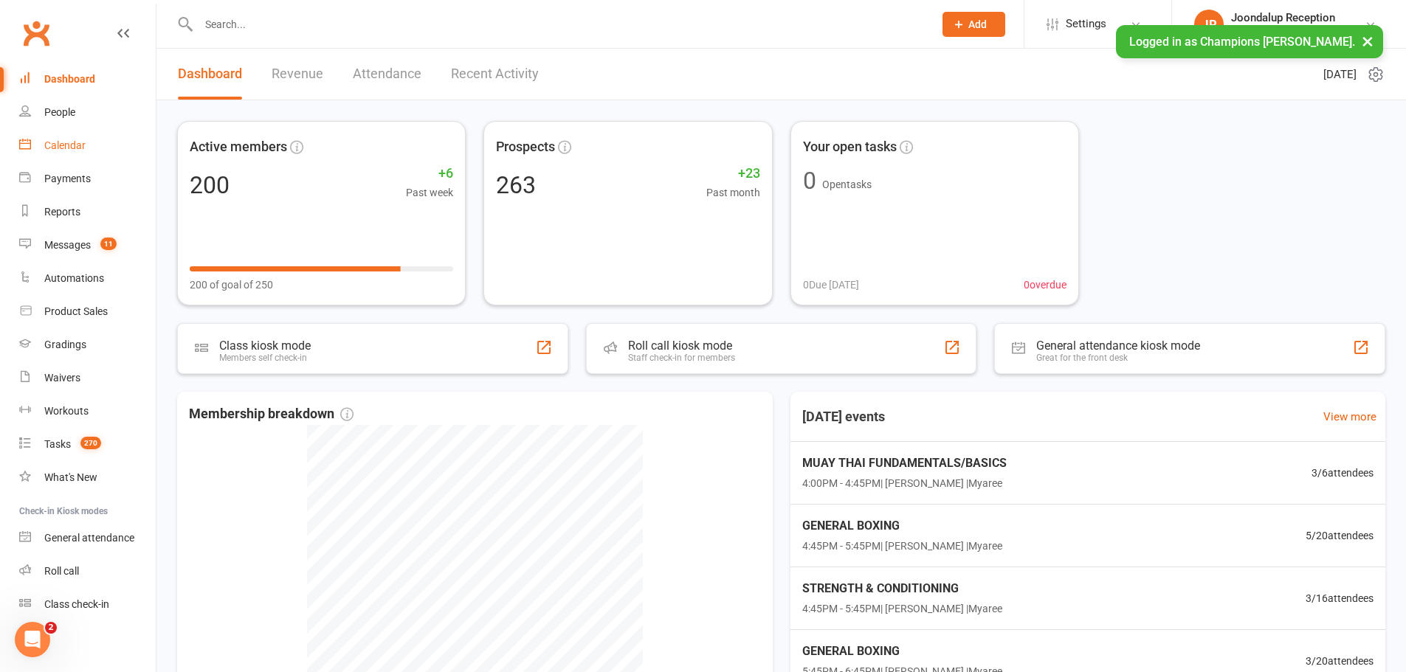
click at [76, 151] on div "Calendar" at bounding box center [64, 145] width 41 height 12
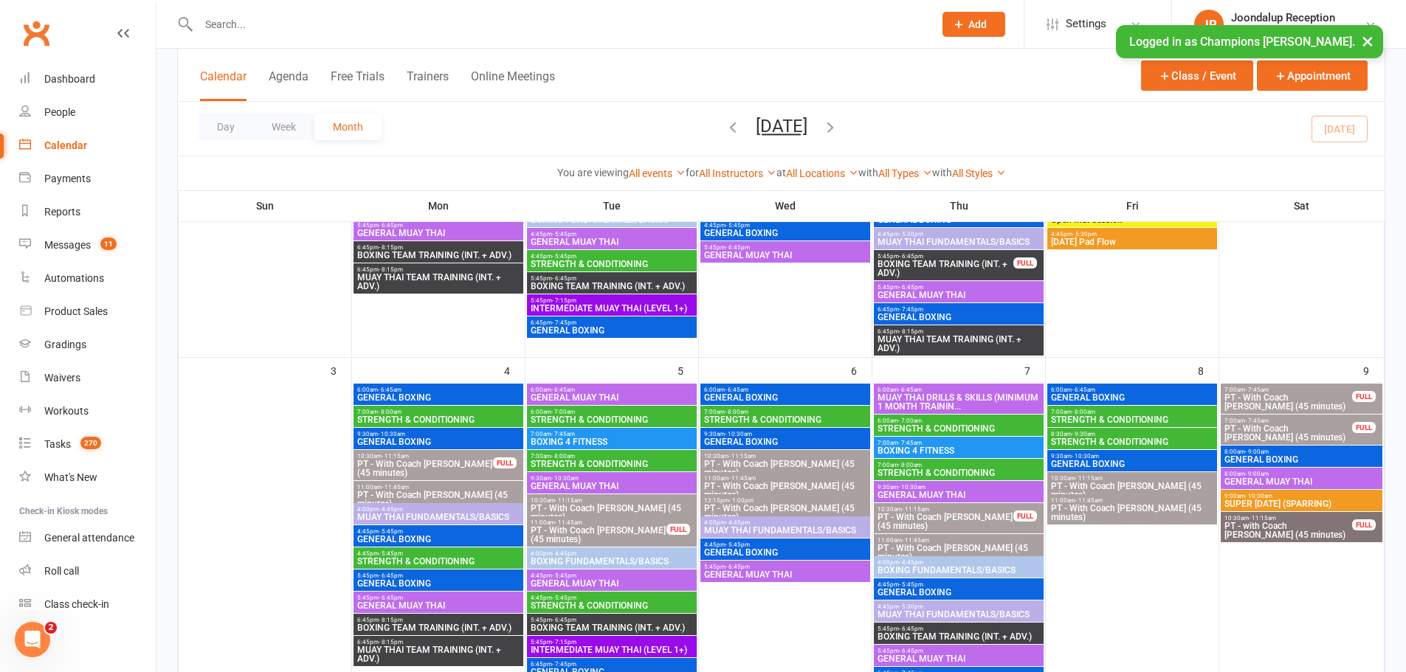
scroll to position [369, 0]
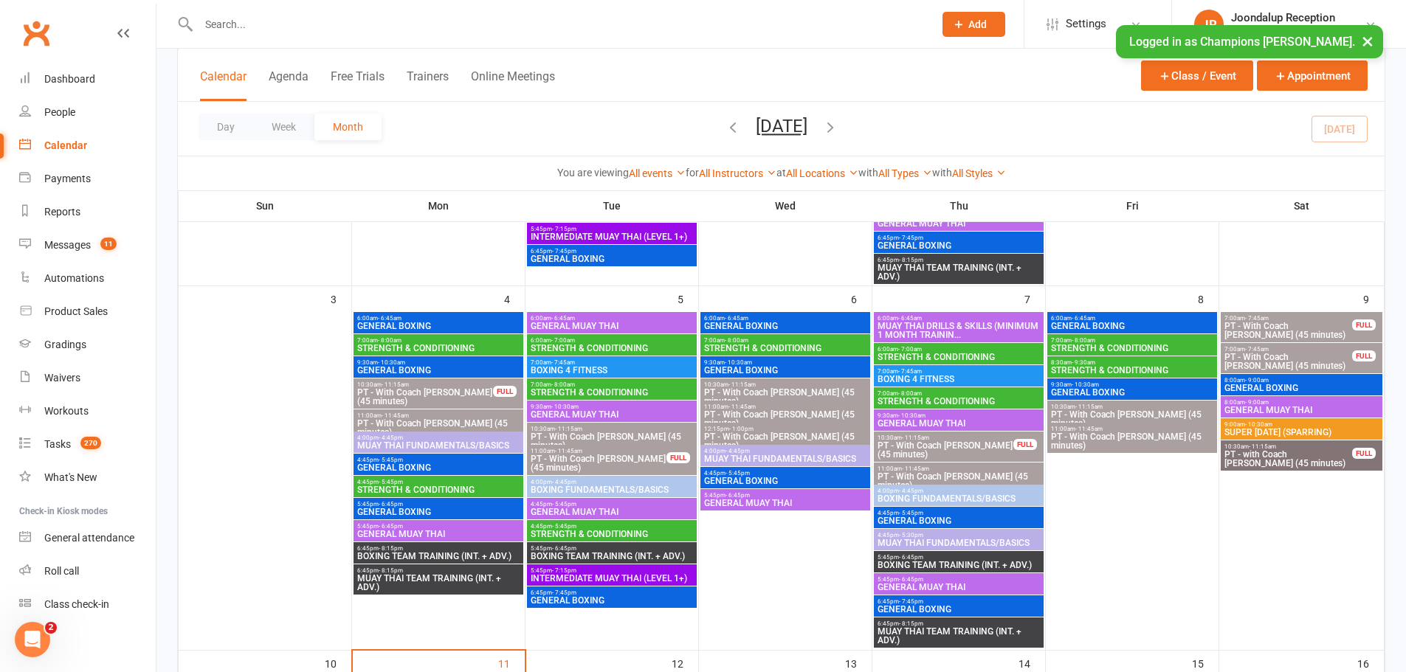
click at [444, 463] on span "4:45pm - 5:45pm" at bounding box center [438, 460] width 164 height 7
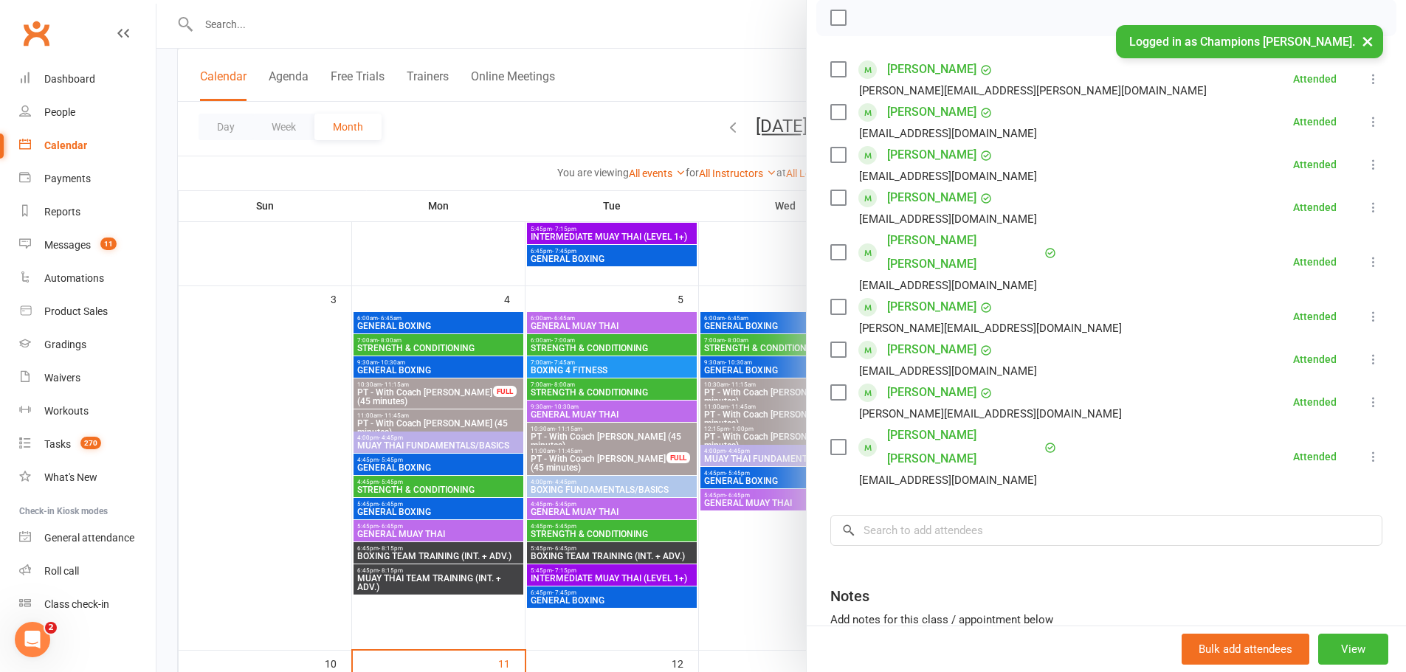
scroll to position [221, 0]
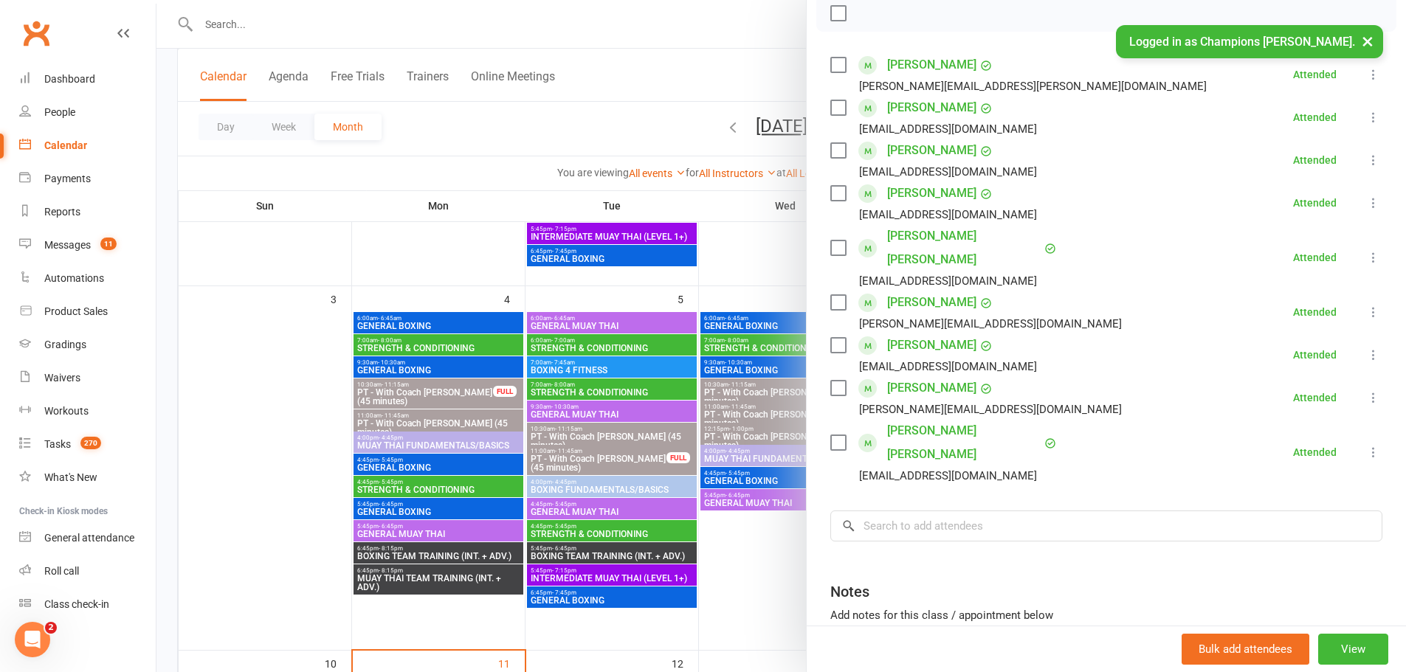
click at [344, 280] on div at bounding box center [781, 336] width 1250 height 672
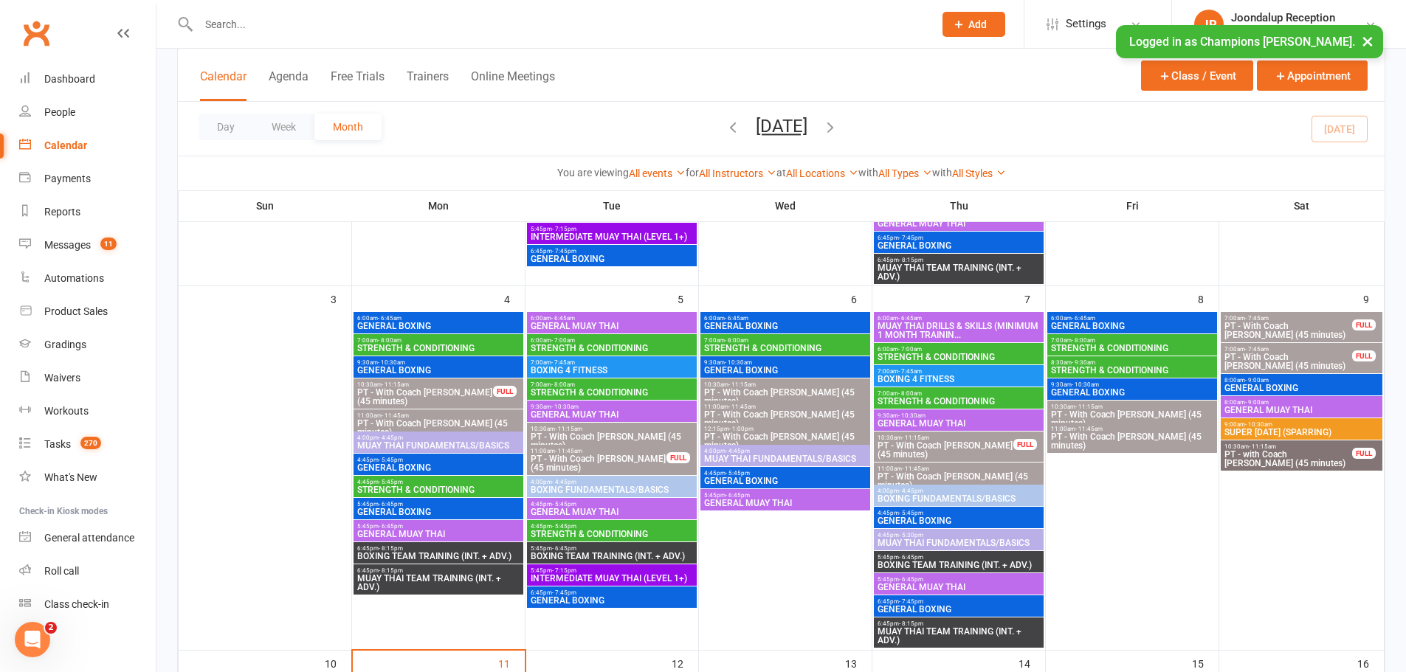
click at [380, 464] on span "GENERAL BOXING" at bounding box center [438, 468] width 164 height 9
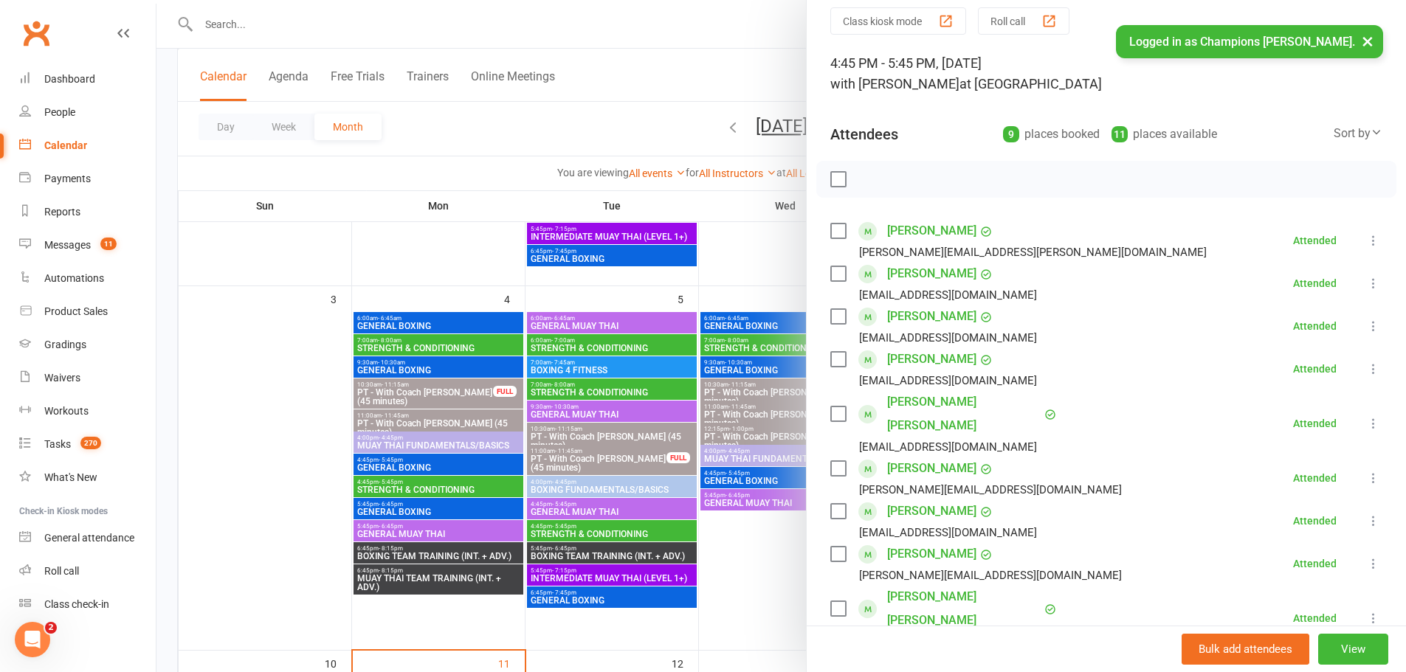
scroll to position [148, 0]
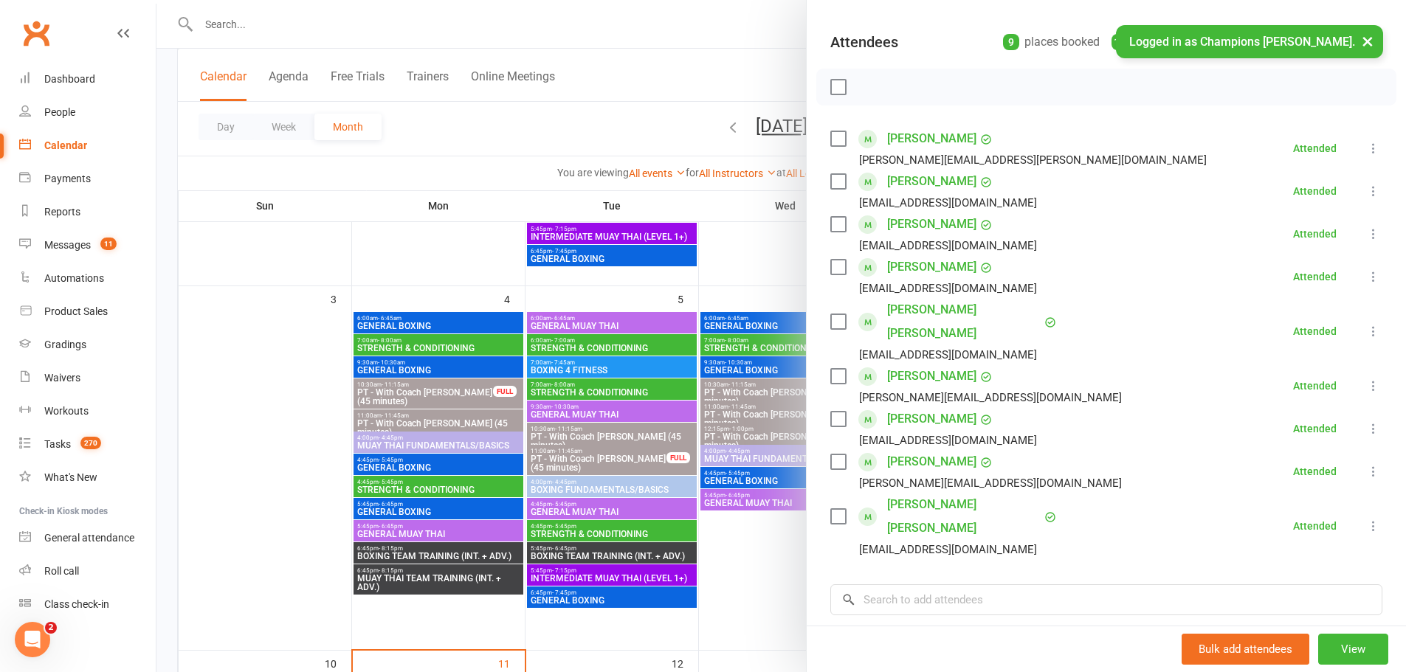
click at [412, 505] on div at bounding box center [781, 336] width 1250 height 672
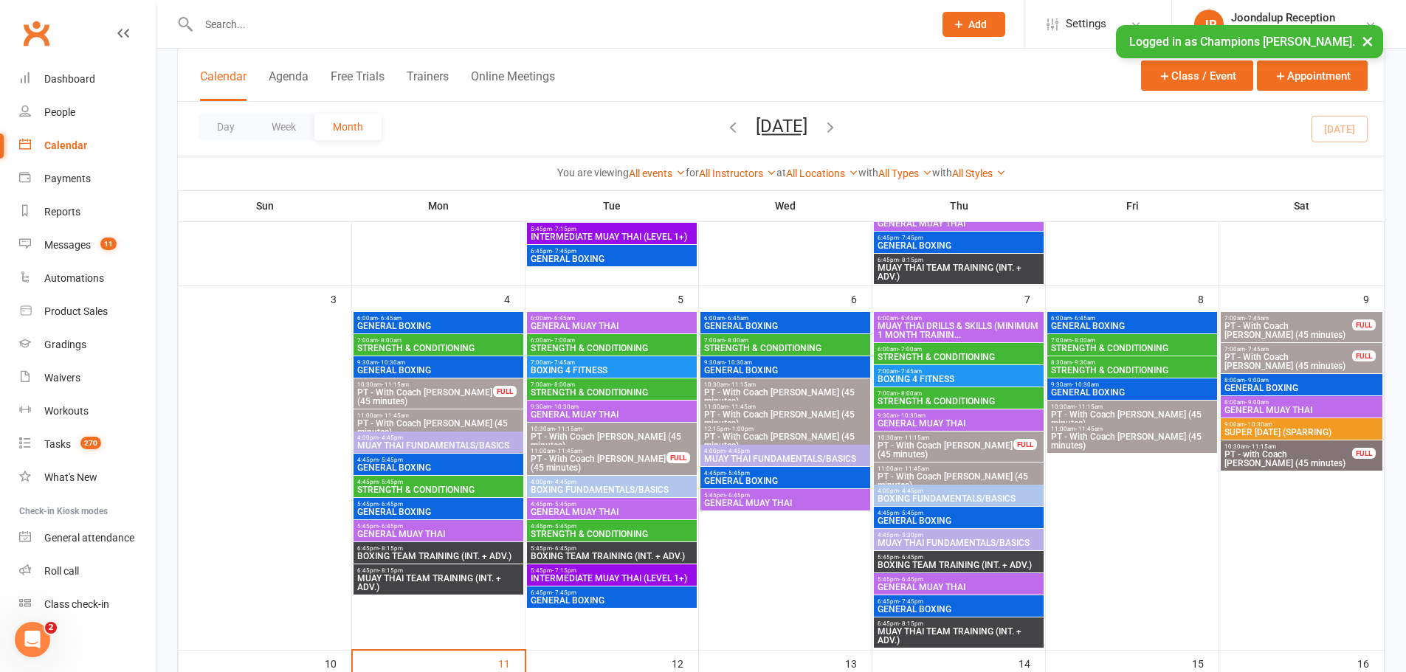
click at [406, 517] on span "GENERAL BOXING" at bounding box center [438, 512] width 164 height 9
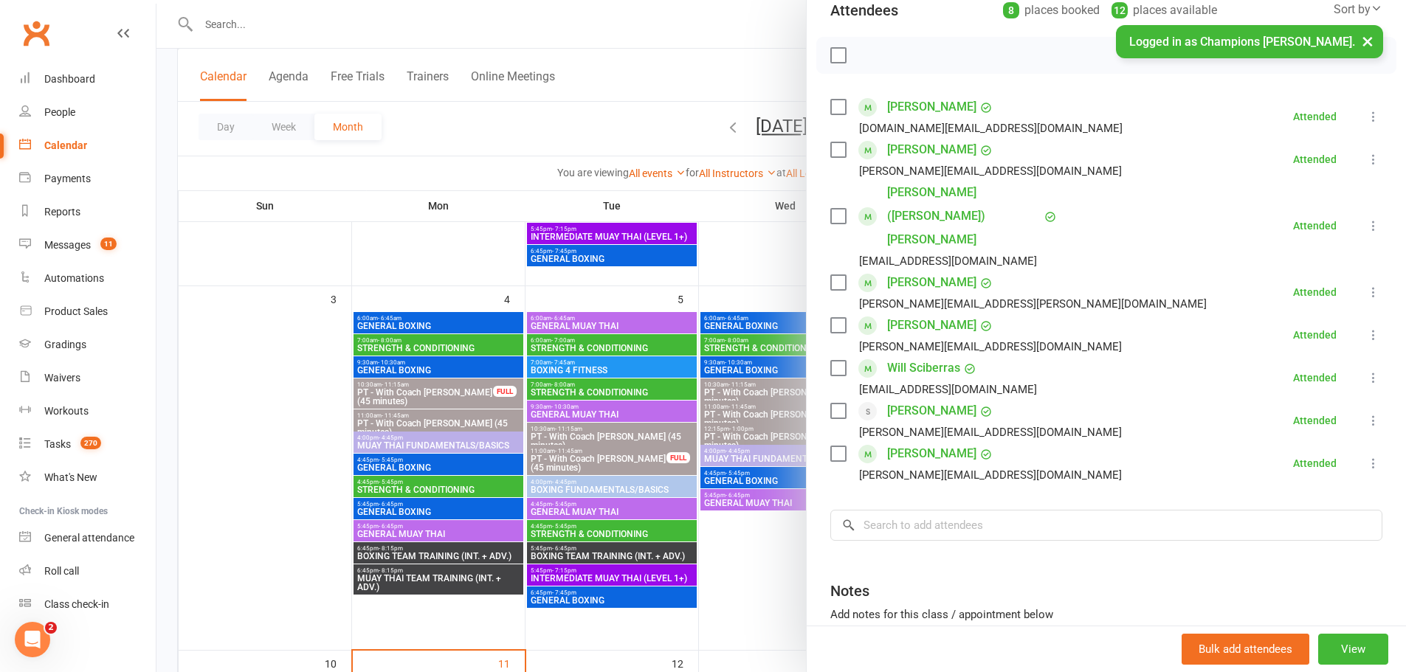
scroll to position [108, 0]
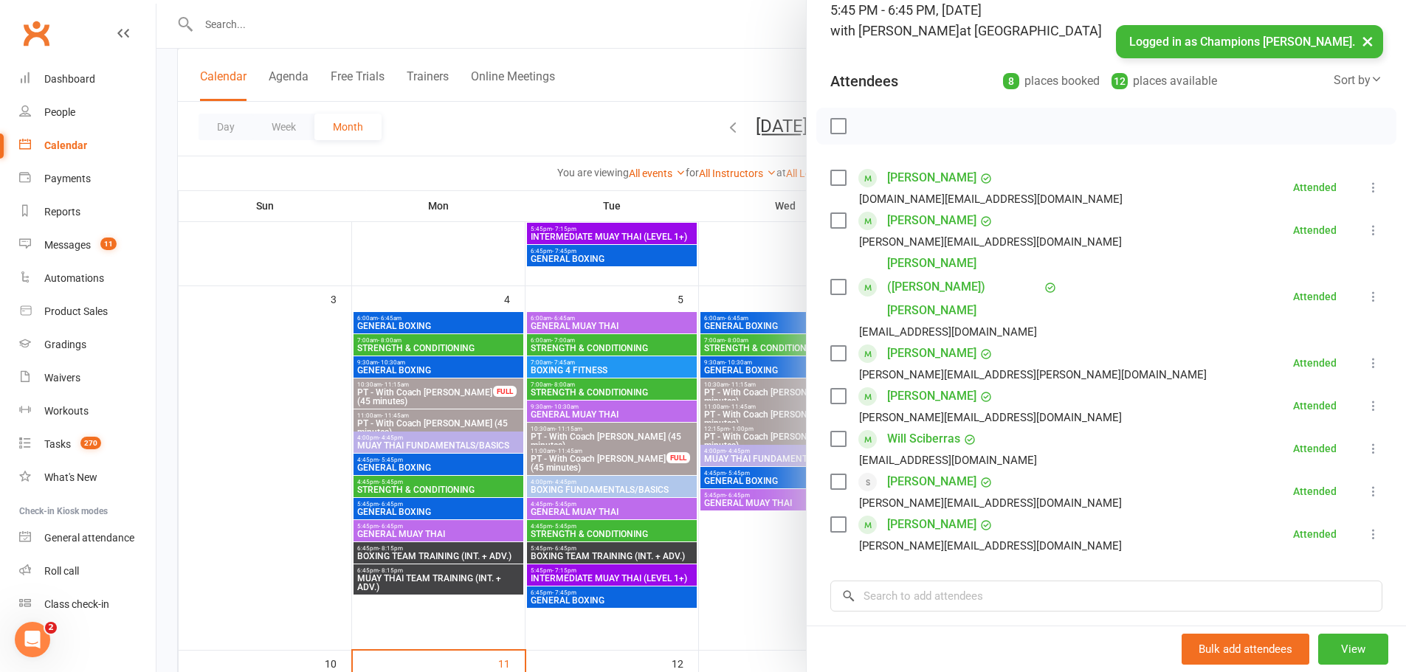
click at [719, 427] on div at bounding box center [781, 336] width 1250 height 672
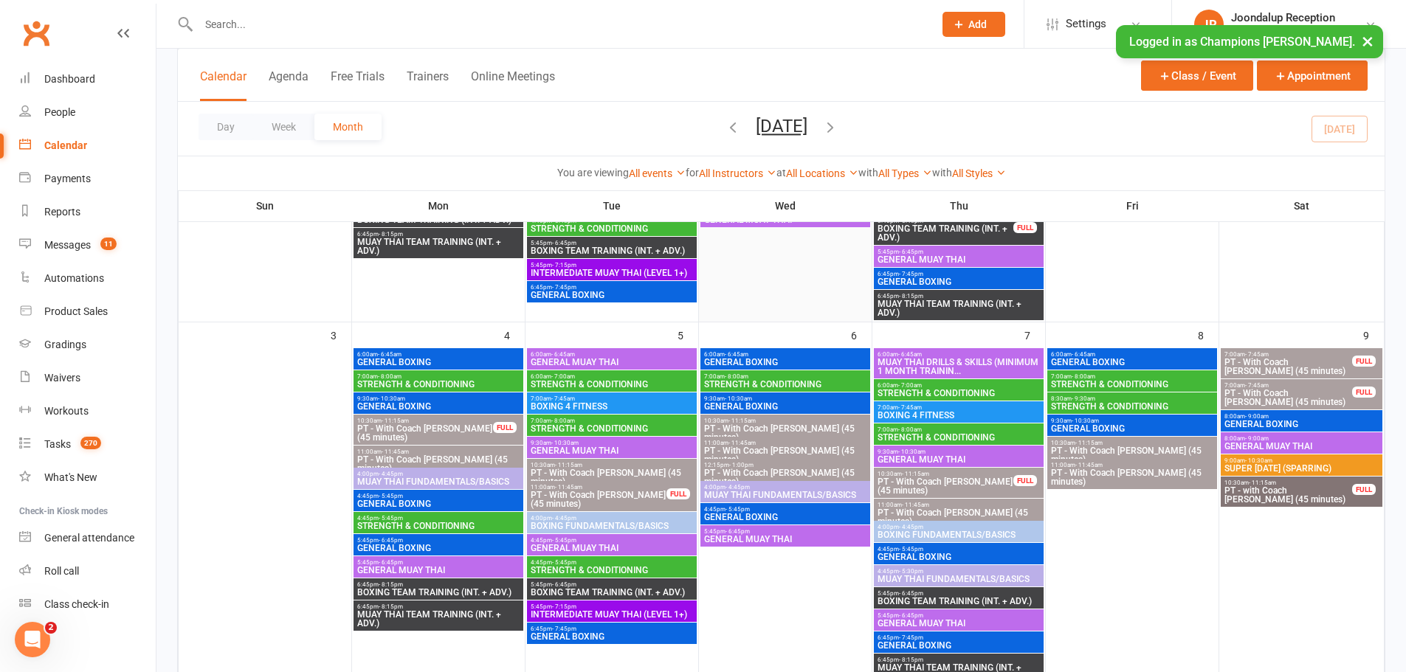
scroll to position [251, 0]
